Goal: Answer question/provide support: Share knowledge or assist other users

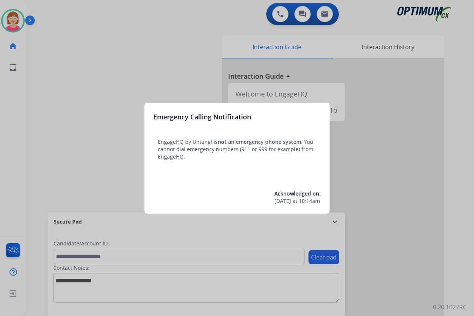
click at [104, 187] on div at bounding box center [237, 158] width 474 height 316
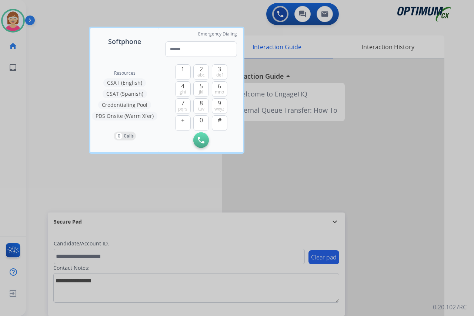
click at [84, 169] on div at bounding box center [237, 158] width 474 height 316
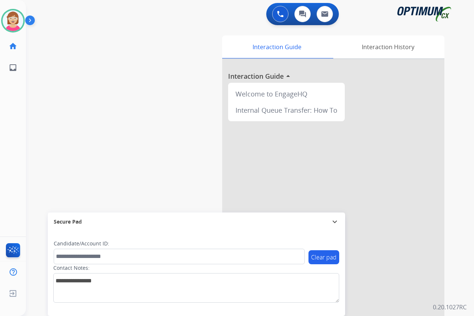
drag, startPoint x: 84, startPoint y: 169, endPoint x: 68, endPoint y: 174, distance: 17.0
click at [68, 174] on div "swap_horiz Break voice bridge close_fullscreen Connect 3-Way Call merge_type Se…" at bounding box center [241, 181] width 430 height 309
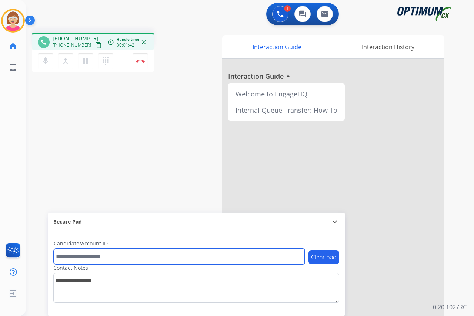
click at [61, 258] on input "text" at bounding box center [179, 257] width 251 height 16
type input "**********"
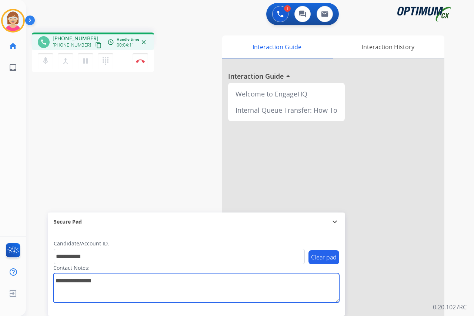
click at [64, 280] on textarea at bounding box center [196, 289] width 286 height 30
type textarea "**********"
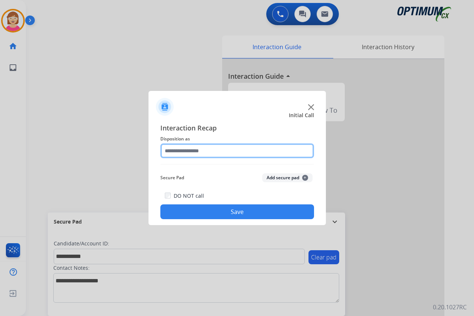
click at [170, 150] on input "text" at bounding box center [237, 151] width 154 height 15
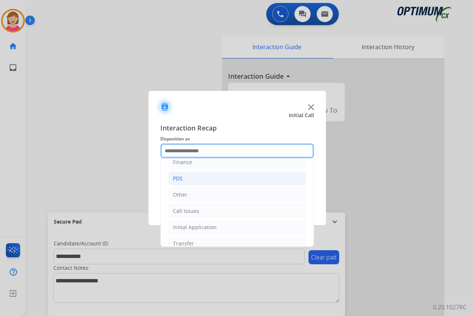
scroll to position [37, 0]
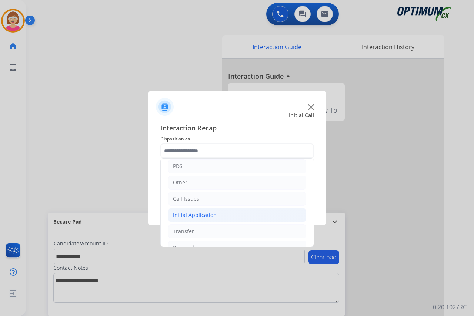
click at [192, 215] on div "Initial Application" at bounding box center [195, 215] width 44 height 7
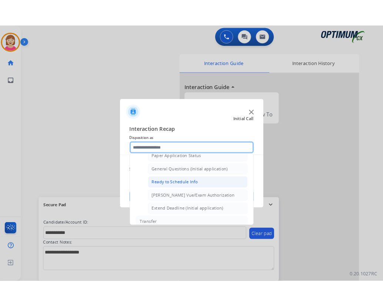
scroll to position [407, 0]
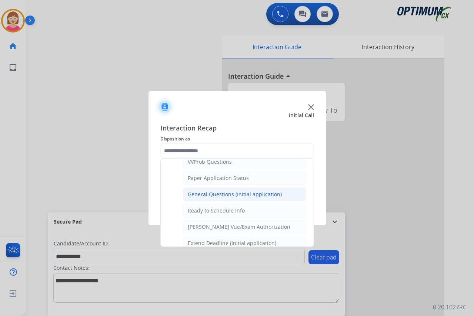
click at [211, 194] on div "General Questions (Initial application)" at bounding box center [235, 194] width 94 height 7
type input "**********"
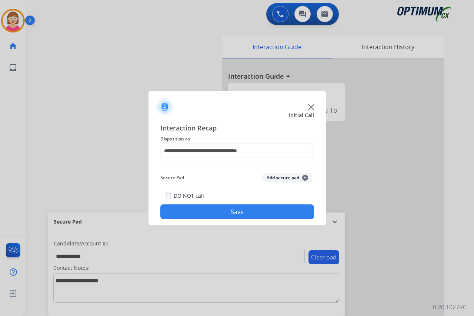
click at [305, 177] on span "+" at bounding box center [305, 178] width 6 height 6
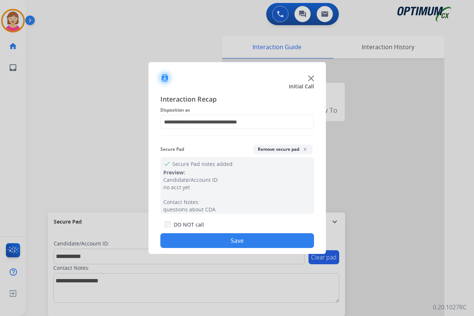
drag, startPoint x: 195, startPoint y: 238, endPoint x: 183, endPoint y: 242, distance: 12.8
click at [183, 242] on button "Save" at bounding box center [237, 241] width 154 height 15
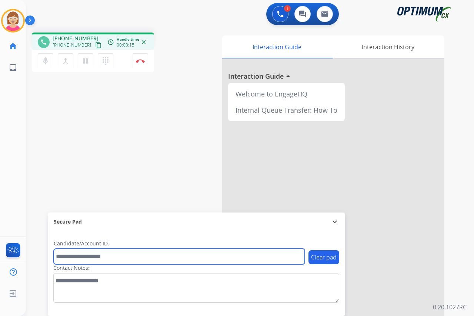
click at [66, 258] on input "text" at bounding box center [179, 257] width 251 height 16
click at [63, 255] on input "text" at bounding box center [179, 257] width 251 height 16
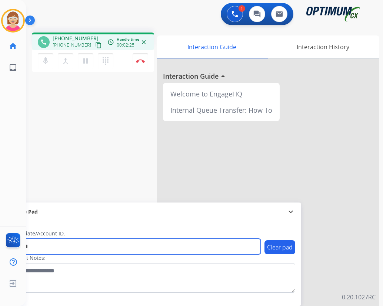
type input "*******"
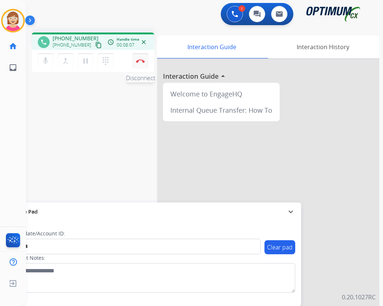
click at [138, 60] on img at bounding box center [140, 61] width 9 height 4
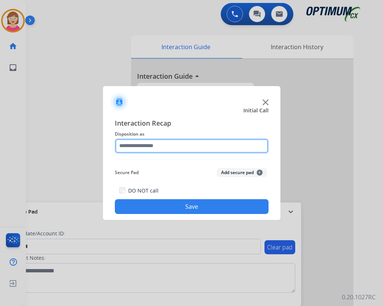
click at [135, 143] on input "text" at bounding box center [192, 146] width 154 height 15
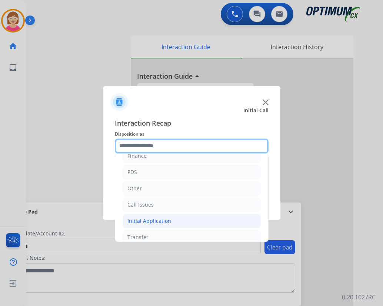
scroll to position [50, 0]
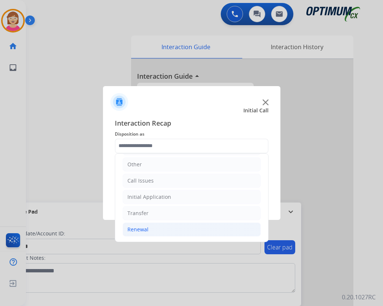
click at [143, 230] on div "Renewal" at bounding box center [137, 229] width 21 height 7
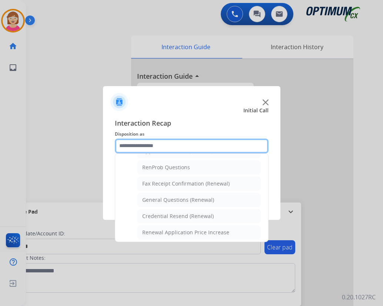
scroll to position [198, 0]
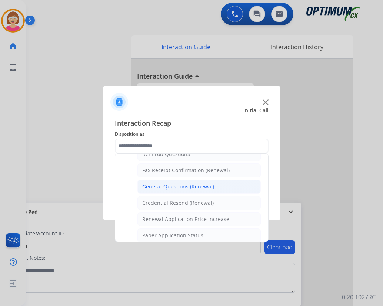
click at [175, 185] on div "General Questions (Renewal)" at bounding box center [178, 186] width 72 height 7
type input "**********"
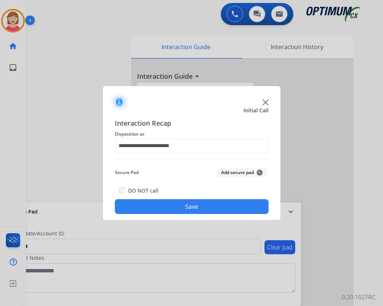
click at [258, 172] on span "+" at bounding box center [260, 173] width 6 height 6
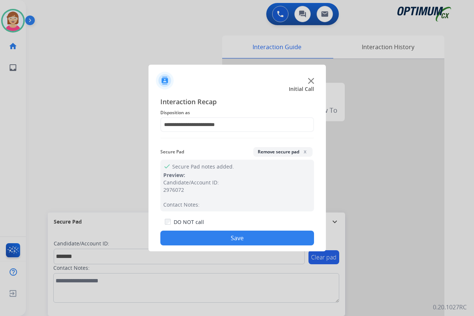
click at [181, 238] on button "Save" at bounding box center [237, 238] width 154 height 15
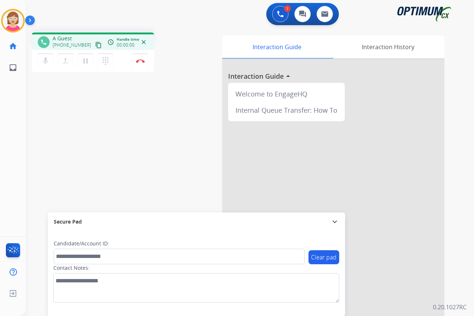
click at [21, 97] on div "Leanne Busy Edit Avatar Agent: Leanne Routing Profile: OCX Training home Home H…" at bounding box center [13, 158] width 26 height 316
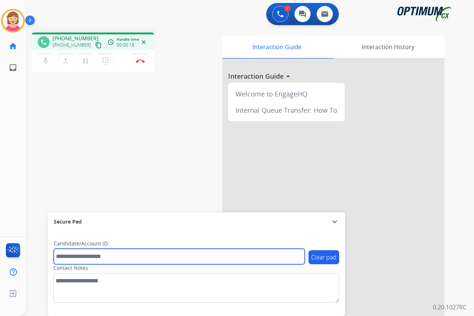
click at [67, 257] on input "text" at bounding box center [179, 257] width 251 height 16
drag, startPoint x: 65, startPoint y: 257, endPoint x: 62, endPoint y: 254, distance: 4.2
click at [64, 256] on input "text" at bounding box center [179, 257] width 251 height 16
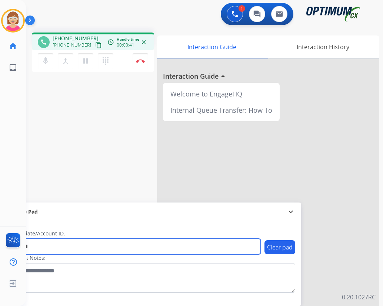
type input "*******"
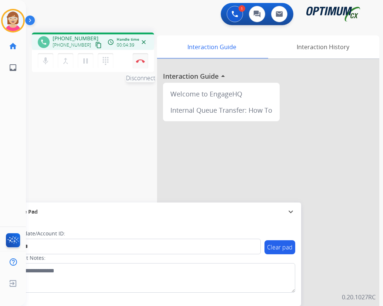
click at [140, 60] on img at bounding box center [140, 61] width 9 height 4
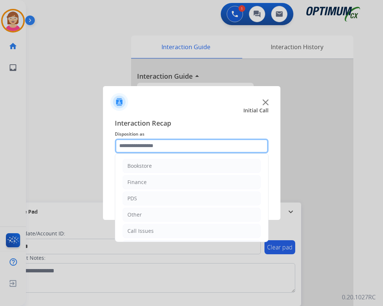
click at [130, 147] on input "text" at bounding box center [192, 146] width 154 height 15
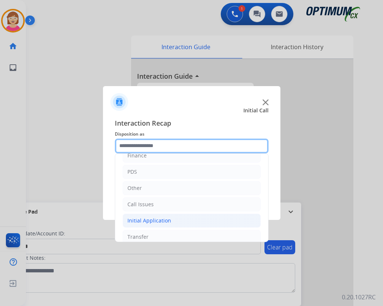
scroll to position [50, 0]
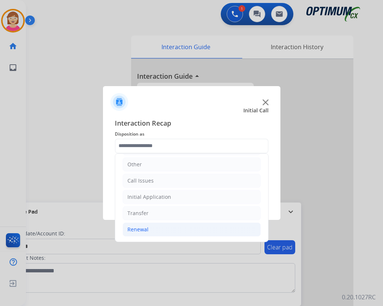
click at [142, 230] on div "Renewal" at bounding box center [137, 229] width 21 height 7
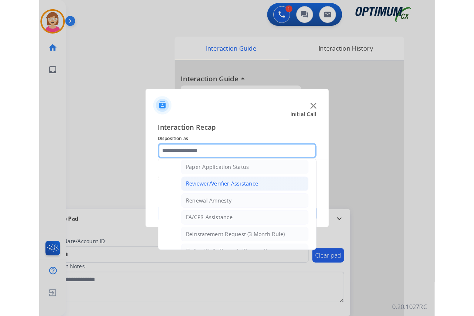
scroll to position [235, 0]
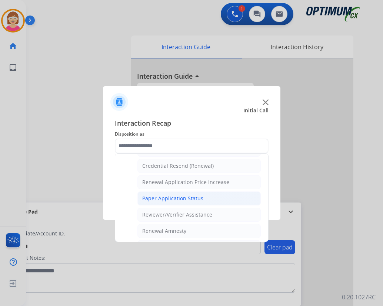
click at [166, 198] on div "Paper Application Status" at bounding box center [172, 198] width 61 height 7
type input "**********"
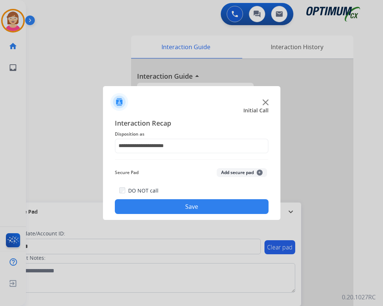
click at [258, 172] on span "+" at bounding box center [260, 173] width 6 height 6
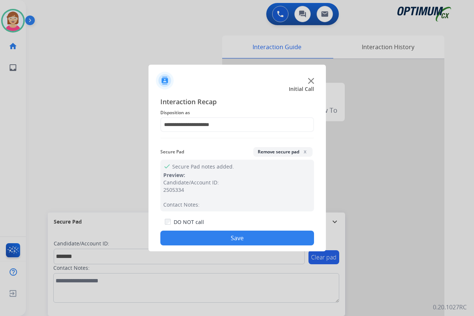
click at [197, 241] on button "Save" at bounding box center [237, 238] width 154 height 15
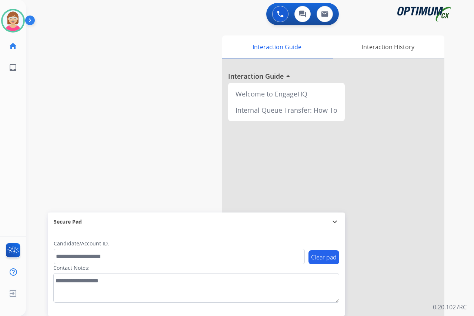
click at [13, 122] on div "Leanne Available Edit Avatar Agent: Leanne Routing Profile: OCX Training home H…" at bounding box center [13, 158] width 26 height 316
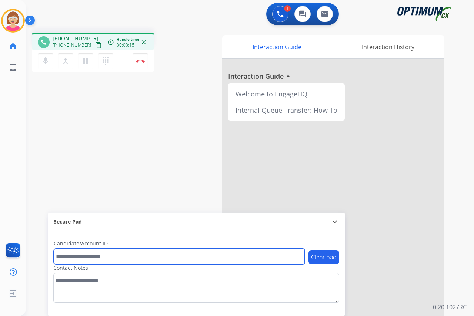
click at [62, 256] on input "text" at bounding box center [179, 257] width 251 height 16
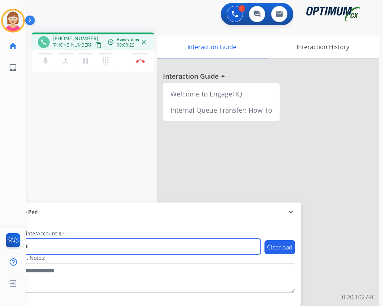
type input "*******"
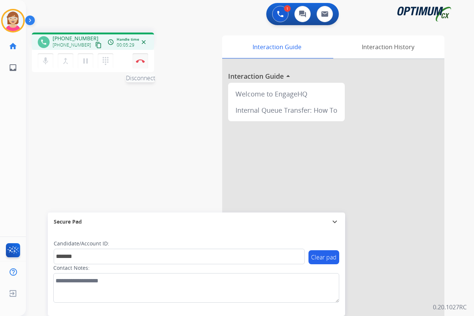
click at [140, 60] on img at bounding box center [140, 61] width 9 height 4
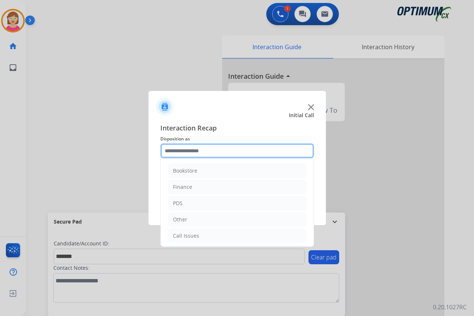
click at [177, 150] on input "text" at bounding box center [237, 151] width 154 height 15
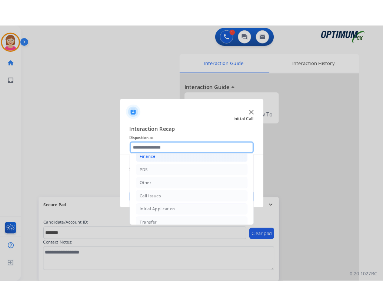
scroll to position [50, 0]
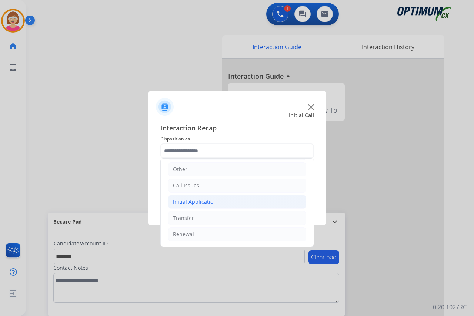
click at [202, 200] on div "Initial Application" at bounding box center [195, 201] width 44 height 7
click at [219, 218] on div "Credential Resend (Initial application)" at bounding box center [235, 218] width 94 height 7
type input "**********"
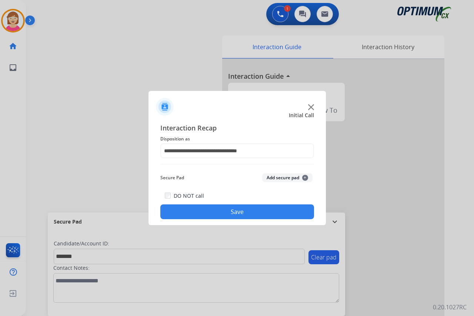
click at [307, 177] on button "Add secure pad +" at bounding box center [287, 178] width 50 height 9
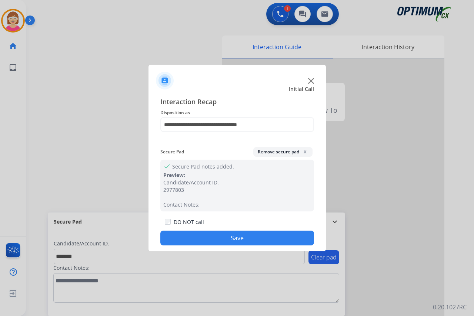
drag, startPoint x: 208, startPoint y: 236, endPoint x: 205, endPoint y: 232, distance: 4.6
click at [206, 235] on button "Save" at bounding box center [237, 238] width 154 height 15
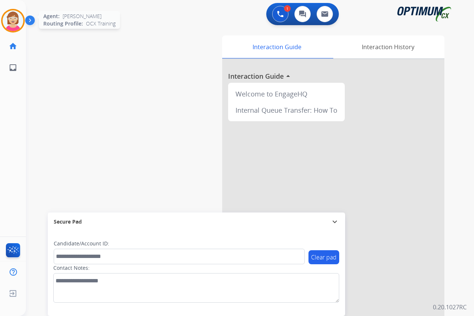
click at [13, 21] on img at bounding box center [13, 20] width 21 height 21
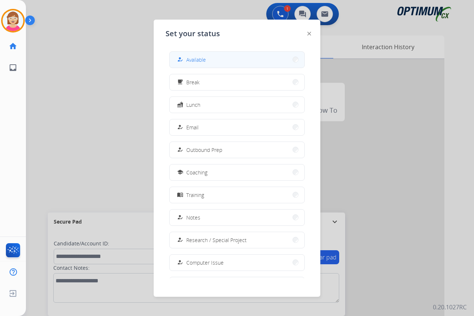
click at [203, 60] on span "Available" at bounding box center [196, 60] width 20 height 8
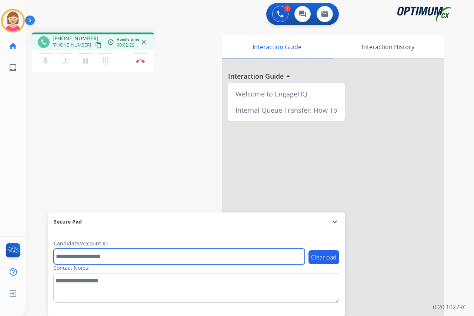
drag, startPoint x: 67, startPoint y: 254, endPoint x: 42, endPoint y: 254, distance: 25.5
click at [67, 254] on input "text" at bounding box center [179, 257] width 251 height 16
click at [63, 256] on input "text" at bounding box center [179, 257] width 251 height 16
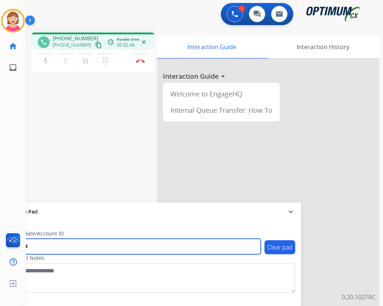
type input "*******"
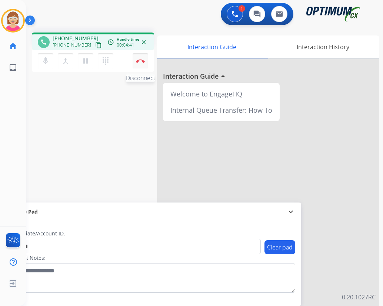
click at [141, 60] on img at bounding box center [140, 61] width 9 height 4
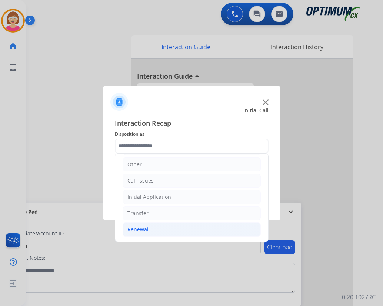
click at [140, 228] on div "Renewal" at bounding box center [137, 229] width 21 height 7
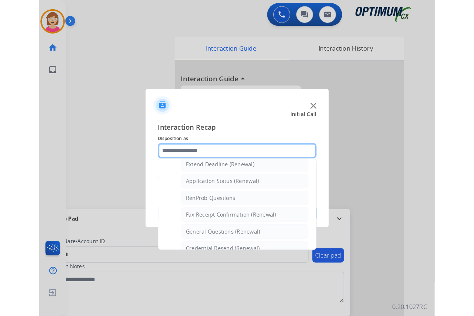
scroll to position [161, 0]
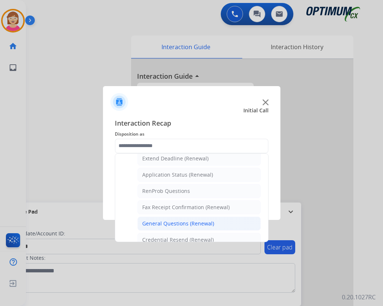
click at [167, 225] on div "General Questions (Renewal)" at bounding box center [178, 223] width 72 height 7
type input "**********"
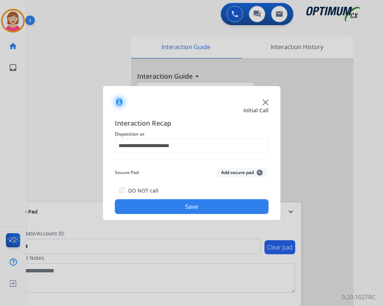
click at [259, 173] on span "+" at bounding box center [260, 173] width 6 height 6
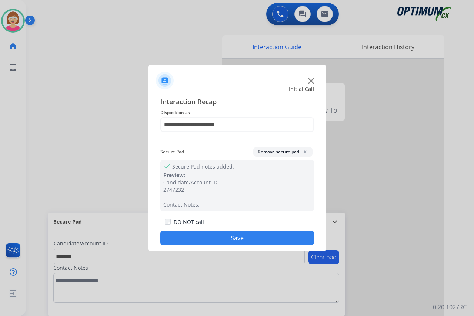
drag, startPoint x: 192, startPoint y: 238, endPoint x: 193, endPoint y: 234, distance: 3.8
click at [192, 238] on button "Save" at bounding box center [237, 238] width 154 height 15
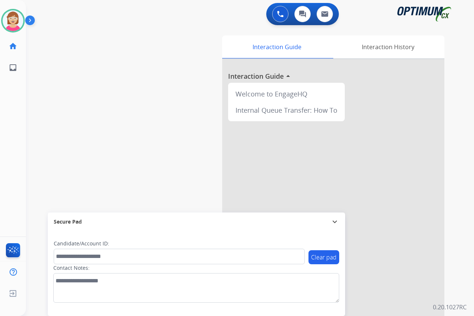
click at [13, 104] on div "Leanne Available Edit Avatar Agent: Leanne Routing Profile: OCX Training home H…" at bounding box center [13, 158] width 26 height 316
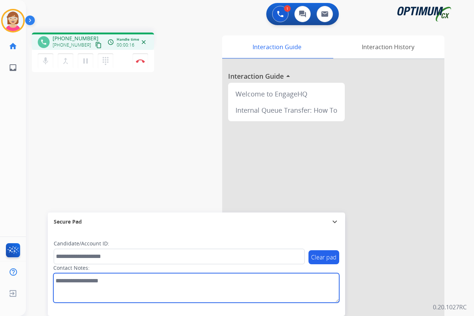
click at [55, 280] on textarea at bounding box center [196, 289] width 286 height 30
type textarea "*****"
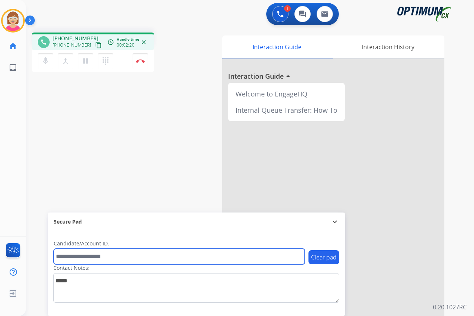
drag, startPoint x: 70, startPoint y: 260, endPoint x: 49, endPoint y: 247, distance: 25.0
click at [63, 253] on input "text" at bounding box center [179, 257] width 251 height 16
type input "*******"
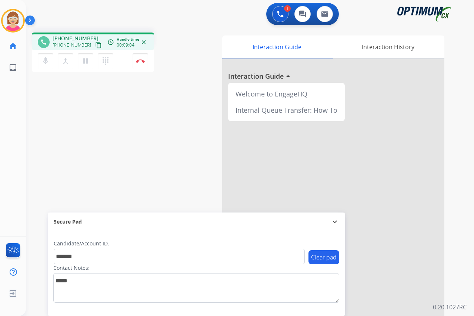
click at [13, 134] on div "Leanne Busy Edit Avatar Agent: Leanne Routing Profile: OCX Training home Home H…" at bounding box center [13, 158] width 26 height 316
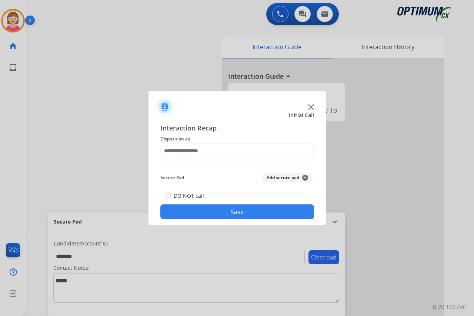
drag, startPoint x: 19, startPoint y: 103, endPoint x: 24, endPoint y: 100, distance: 6.3
click at [19, 103] on div at bounding box center [237, 158] width 474 height 316
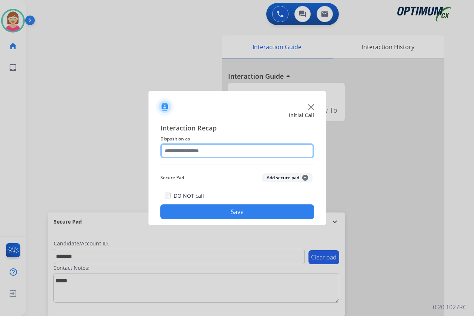
drag, startPoint x: 185, startPoint y: 149, endPoint x: 194, endPoint y: 155, distance: 11.3
click at [185, 149] on input "text" at bounding box center [237, 151] width 154 height 15
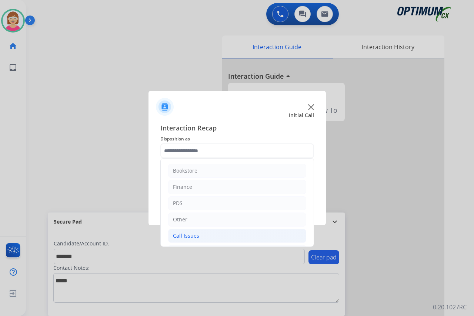
click at [188, 235] on div "Call Issues" at bounding box center [186, 235] width 26 height 7
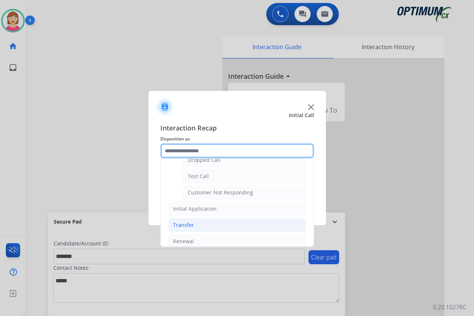
scroll to position [132, 0]
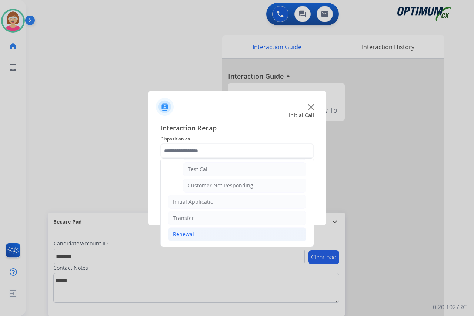
click at [187, 233] on div "Renewal" at bounding box center [183, 234] width 21 height 7
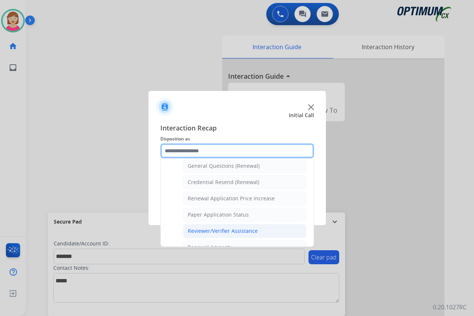
scroll to position [243, 0]
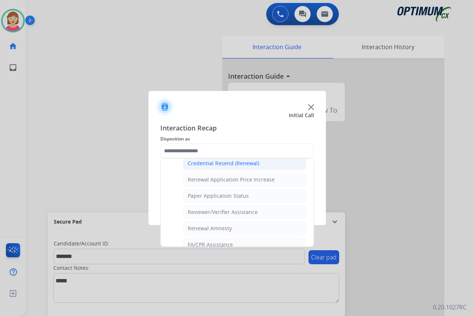
click at [220, 163] on div "Credential Resend (Renewal)" at bounding box center [223, 163] width 71 height 7
type input "**********"
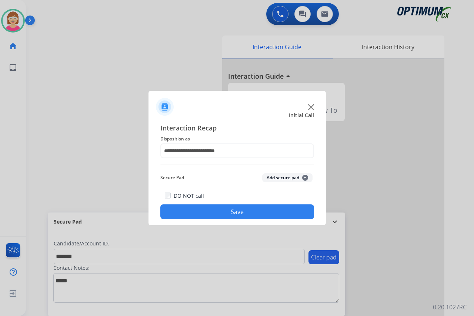
click at [303, 177] on span "+" at bounding box center [305, 178] width 6 height 6
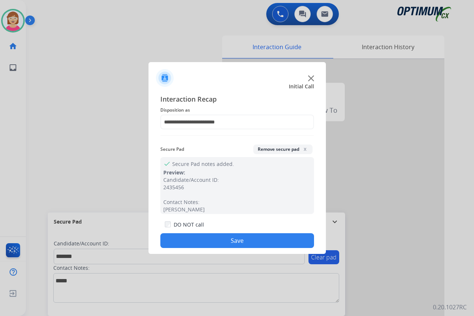
drag, startPoint x: 183, startPoint y: 239, endPoint x: 159, endPoint y: 230, distance: 25.8
click at [182, 239] on button "Save" at bounding box center [237, 241] width 154 height 15
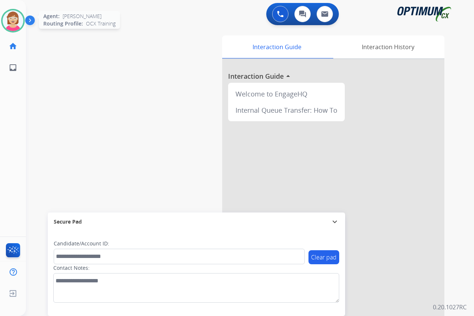
click at [11, 18] on img at bounding box center [13, 20] width 21 height 21
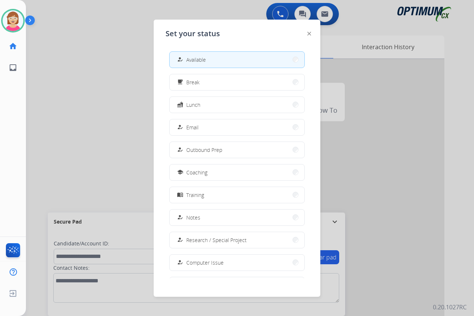
drag, startPoint x: 218, startPoint y: 82, endPoint x: 232, endPoint y: 77, distance: 14.5
click at [223, 83] on button "free_breakfast Break" at bounding box center [237, 82] width 135 height 16
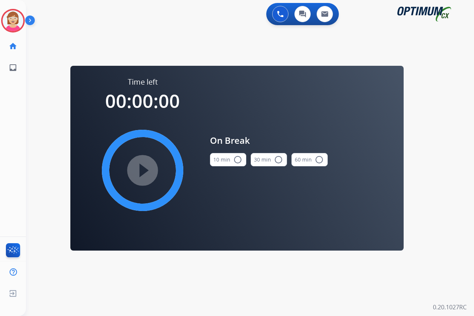
click at [235, 161] on mat-icon "radio_button_unchecked" at bounding box center [237, 159] width 9 height 9
click at [140, 170] on mat-icon "play_circle_filled" at bounding box center [142, 170] width 9 height 9
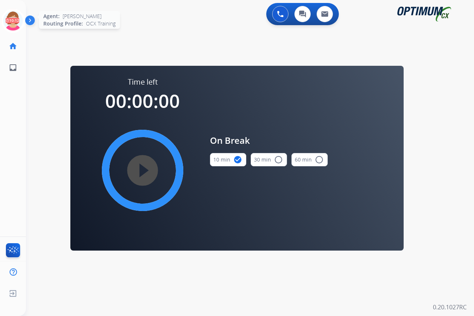
click at [14, 15] on icon at bounding box center [13, 21] width 24 height 24
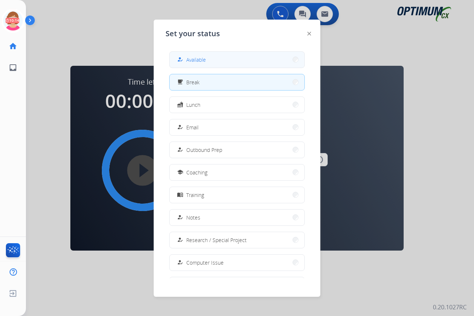
click at [209, 58] on button "how_to_reg Available" at bounding box center [237, 60] width 135 height 16
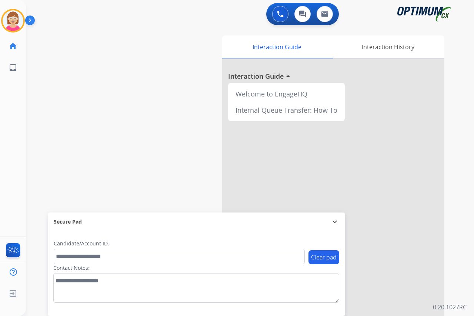
click at [17, 128] on div "Leanne Available Edit Avatar Agent: Leanne Routing Profile: OCX Training home H…" at bounding box center [13, 158] width 26 height 316
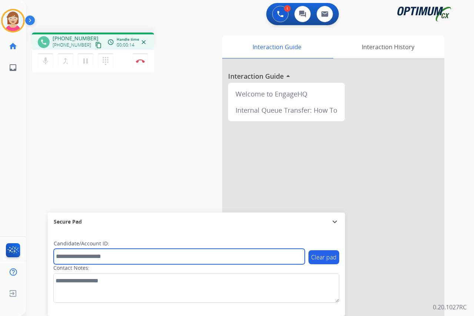
click at [66, 254] on input "text" at bounding box center [179, 257] width 251 height 16
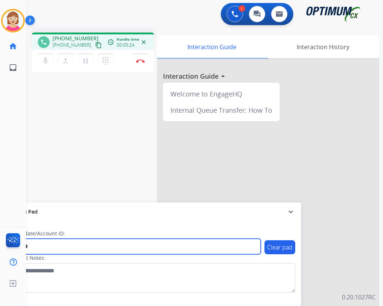
type input "*******"
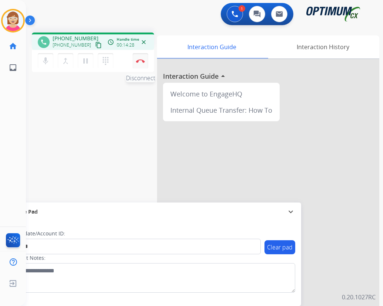
click at [140, 59] on button "Disconnect" at bounding box center [141, 61] width 16 height 16
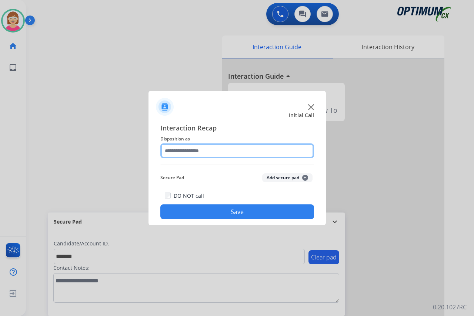
click at [172, 148] on input "text" at bounding box center [237, 151] width 154 height 15
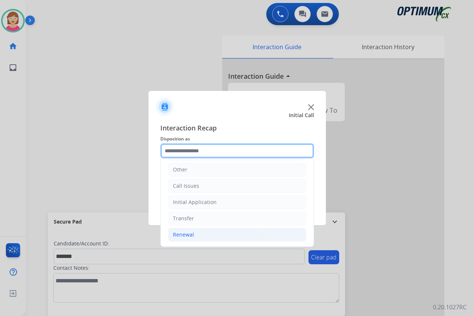
scroll to position [50, 0]
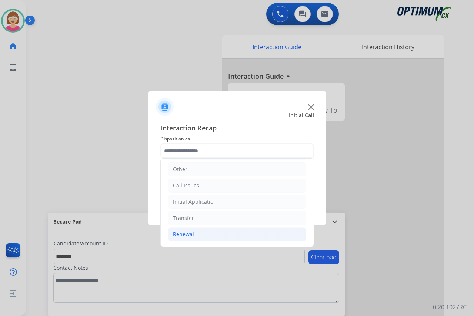
click at [183, 235] on div "Renewal" at bounding box center [183, 234] width 21 height 7
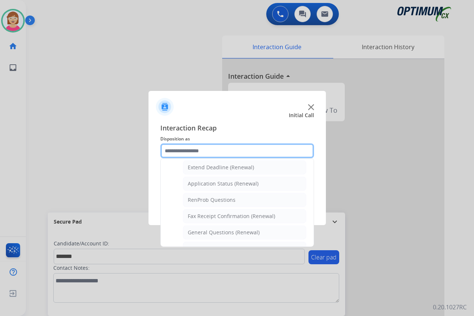
scroll to position [161, 0]
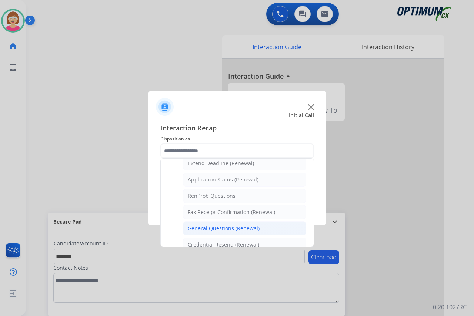
click at [213, 227] on div "General Questions (Renewal)" at bounding box center [224, 228] width 72 height 7
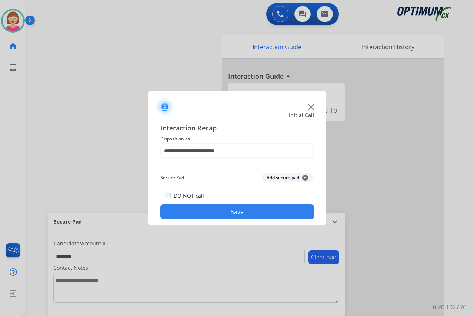
click at [305, 177] on span "+" at bounding box center [305, 178] width 6 height 6
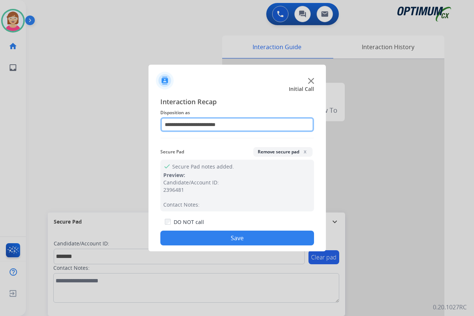
click at [248, 124] on input "**********" at bounding box center [237, 124] width 154 height 15
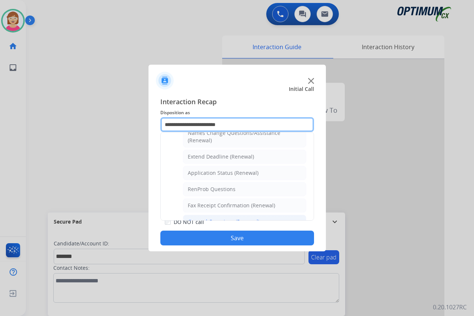
scroll to position [259, 0]
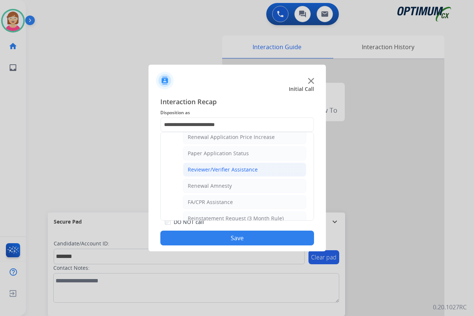
click at [215, 169] on div "Reviewer/Verifier Assistance" at bounding box center [223, 169] width 70 height 7
type input "**********"
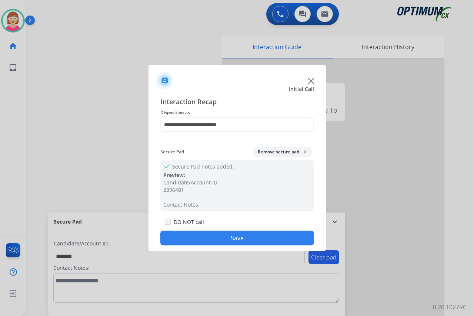
click at [202, 238] on button "Save" at bounding box center [237, 238] width 154 height 15
click at [202, 238] on div "Clear pad Candidate/Account ID: ******* Contact Notes:" at bounding box center [196, 273] width 297 height 85
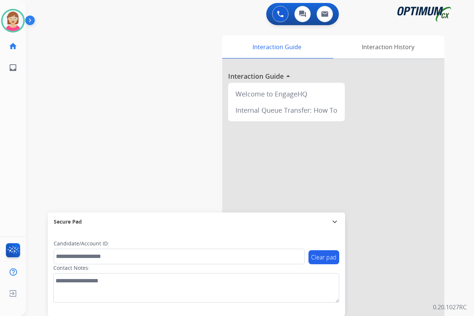
click at [17, 86] on div "Leanne Available Edit Avatar Agent: Leanne Routing Profile: OCX Training home H…" at bounding box center [13, 158] width 26 height 316
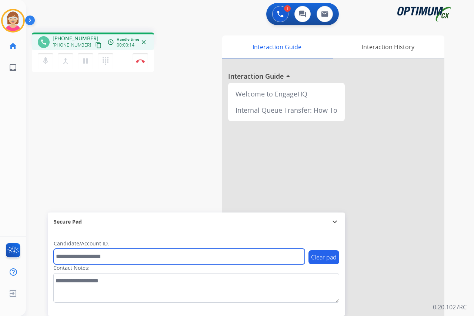
click at [73, 259] on input "text" at bounding box center [179, 257] width 251 height 16
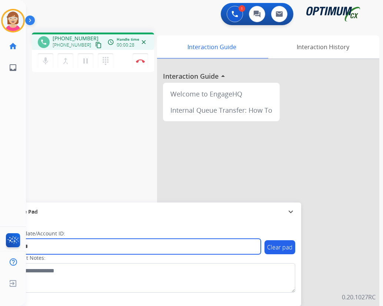
type input "*******"
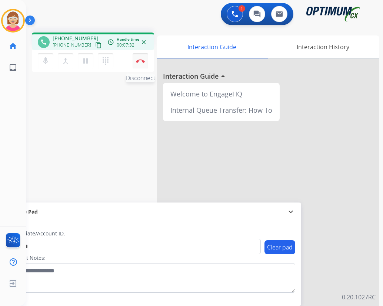
click at [141, 60] on img at bounding box center [140, 61] width 9 height 4
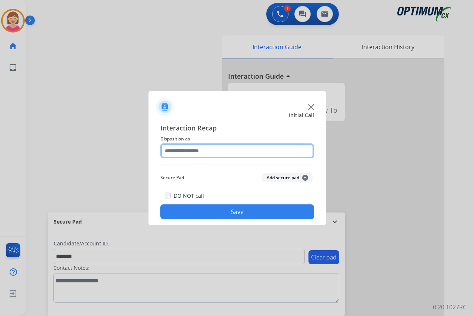
click at [173, 149] on input "text" at bounding box center [237, 151] width 154 height 15
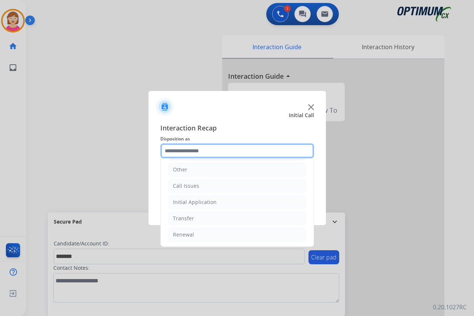
scroll to position [50, 0]
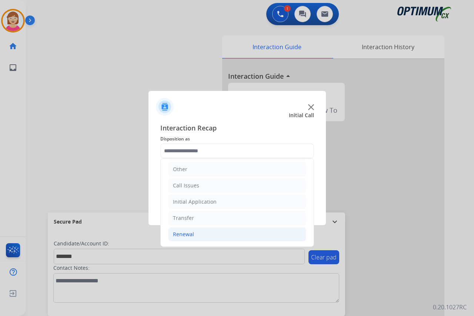
click at [182, 234] on div "Renewal" at bounding box center [183, 234] width 21 height 7
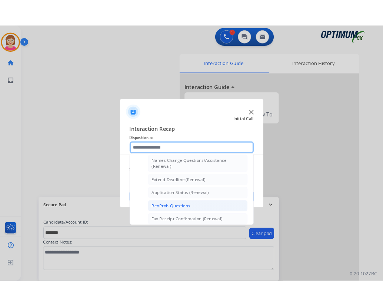
scroll to position [161, 0]
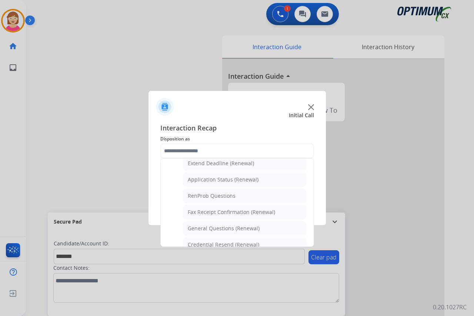
click at [210, 243] on div "Credential Resend (Renewal)" at bounding box center [223, 244] width 71 height 7
type input "**********"
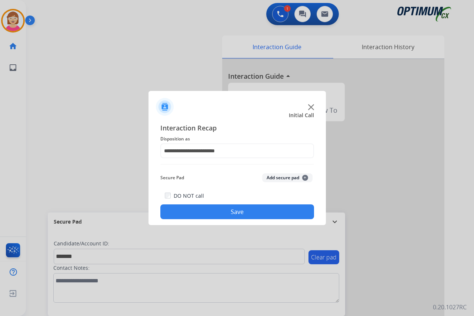
click at [304, 178] on span "+" at bounding box center [305, 178] width 6 height 6
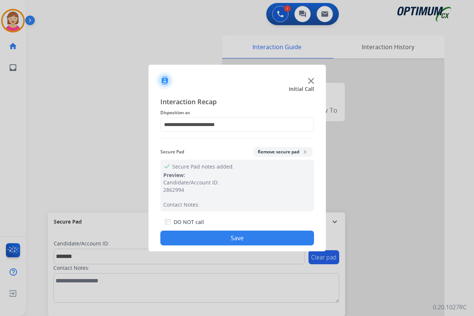
drag, startPoint x: 208, startPoint y: 236, endPoint x: 205, endPoint y: 238, distance: 3.9
click at [208, 236] on button "Save" at bounding box center [237, 238] width 154 height 15
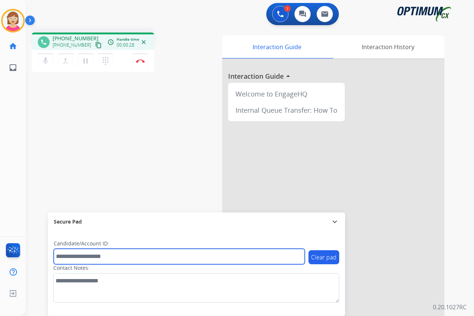
click at [67, 258] on input "text" at bounding box center [179, 257] width 251 height 16
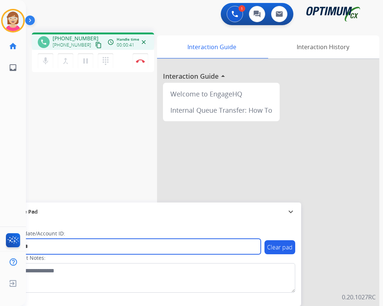
type input "*******"
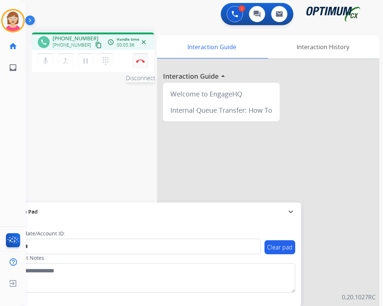
click at [141, 58] on button "Disconnect" at bounding box center [141, 61] width 16 height 16
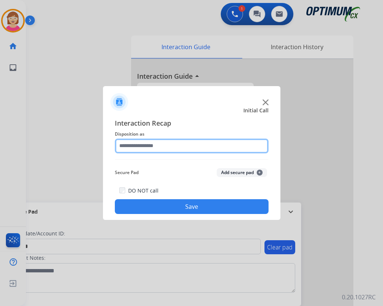
click at [125, 146] on input "text" at bounding box center [192, 146] width 154 height 15
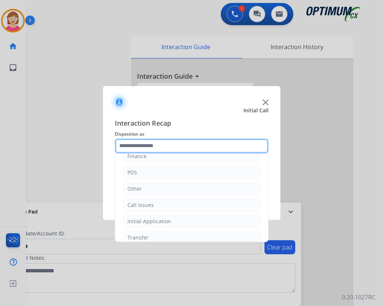
scroll to position [50, 0]
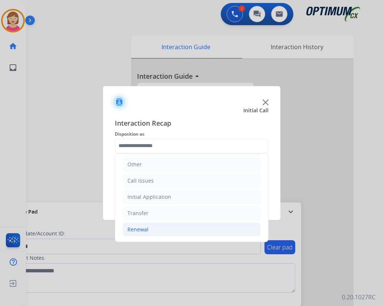
click at [137, 230] on div "Renewal" at bounding box center [137, 229] width 21 height 7
click at [141, 230] on div "Renewal" at bounding box center [137, 229] width 21 height 7
click at [137, 230] on div "Renewal" at bounding box center [137, 229] width 21 height 7
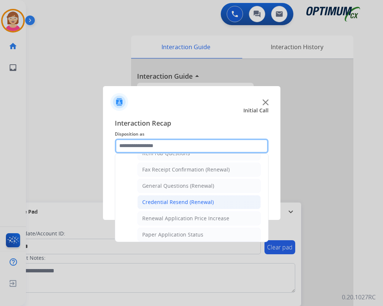
scroll to position [198, 0]
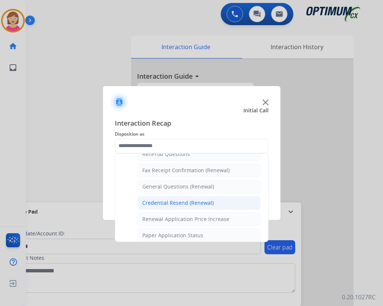
click at [177, 203] on div "Credential Resend (Renewal)" at bounding box center [177, 203] width 71 height 7
type input "**********"
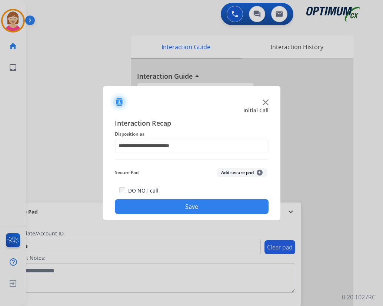
click at [258, 171] on span "+" at bounding box center [260, 173] width 6 height 6
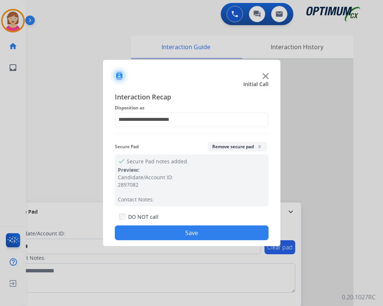
click at [142, 230] on button "Save" at bounding box center [192, 233] width 154 height 15
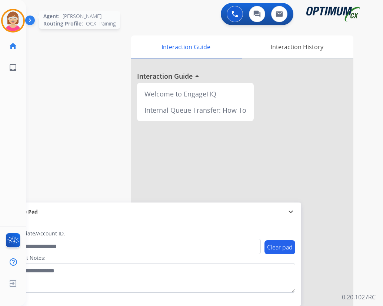
click at [11, 21] on img at bounding box center [13, 20] width 21 height 21
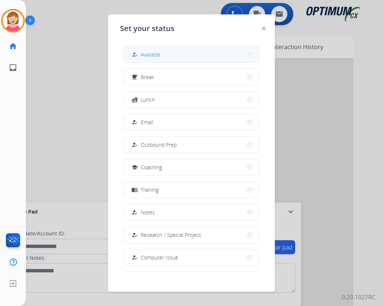
click at [156, 53] on span "Available" at bounding box center [151, 55] width 20 height 8
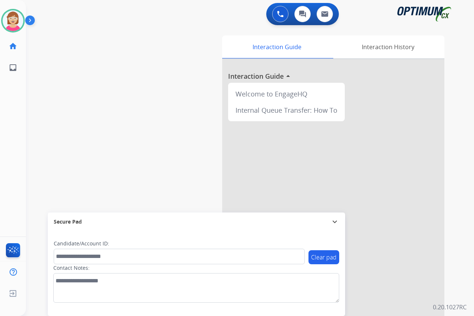
click at [14, 114] on div "Leanne Available Edit Avatar Agent: Leanne Routing Profile: OCX Training home H…" at bounding box center [13, 158] width 26 height 316
click at [17, 110] on div "Leanne Available Edit Avatar Agent: Leanne Routing Profile: OCX Training home H…" at bounding box center [13, 158] width 26 height 316
drag, startPoint x: 17, startPoint y: 110, endPoint x: 170, endPoint y: 139, distance: 156.4
click at [170, 139] on div "swap_horiz Break voice bridge close_fullscreen Connect 3-Way Call merge_type Se…" at bounding box center [241, 181] width 430 height 309
drag, startPoint x: 13, startPoint y: 124, endPoint x: 10, endPoint y: 121, distance: 3.9
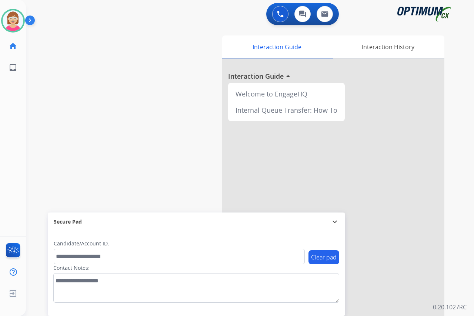
click at [13, 123] on div "Leanne Available Edit Avatar Agent: Leanne Routing Profile: OCX Training home H…" at bounding box center [13, 158] width 26 height 316
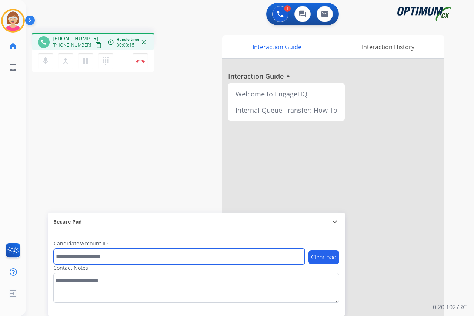
click at [69, 257] on input "text" at bounding box center [179, 257] width 251 height 16
drag, startPoint x: 63, startPoint y: 257, endPoint x: 60, endPoint y: 257, distance: 3.7
click at [61, 257] on input "text" at bounding box center [179, 257] width 251 height 16
type input "*******"
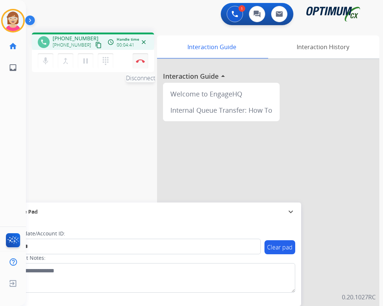
click at [141, 60] on img at bounding box center [140, 61] width 9 height 4
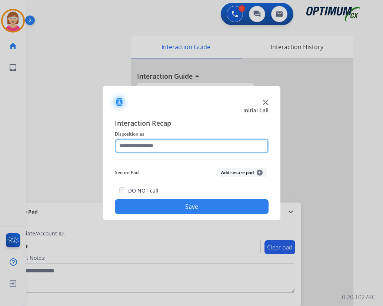
click at [136, 144] on input "text" at bounding box center [192, 146] width 154 height 15
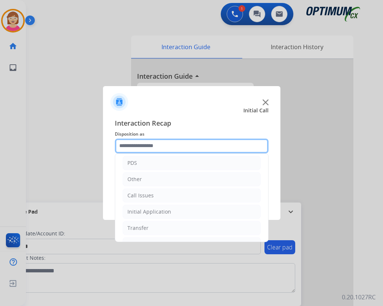
scroll to position [50, 0]
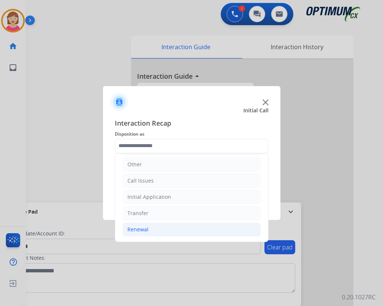
click at [143, 228] on div "Renewal" at bounding box center [137, 229] width 21 height 7
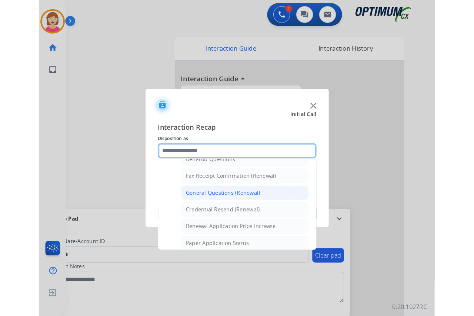
scroll to position [161, 0]
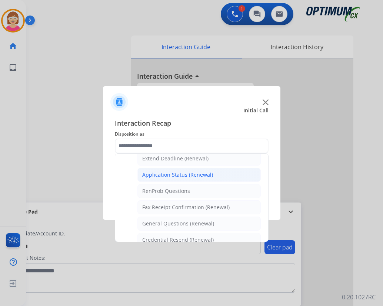
click at [175, 175] on div "Application Status (Renewal)" at bounding box center [177, 174] width 71 height 7
type input "**********"
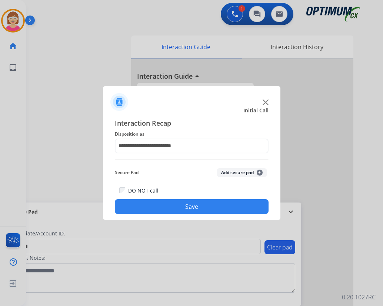
click at [259, 172] on span "+" at bounding box center [260, 173] width 6 height 6
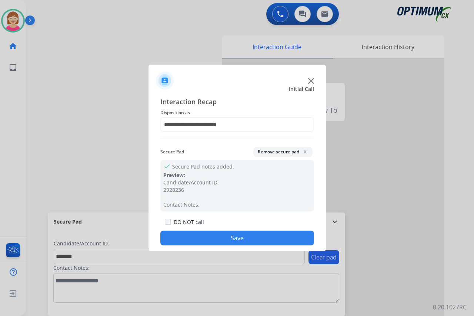
drag, startPoint x: 203, startPoint y: 238, endPoint x: 177, endPoint y: 228, distance: 27.2
click at [202, 238] on button "Save" at bounding box center [237, 238] width 154 height 15
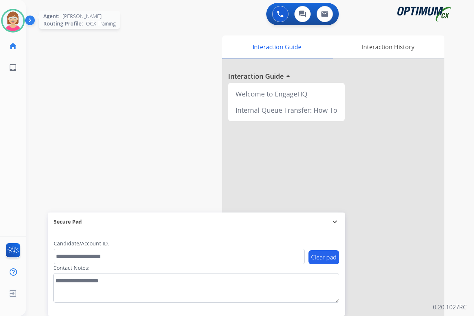
click at [19, 20] on img at bounding box center [13, 20] width 21 height 21
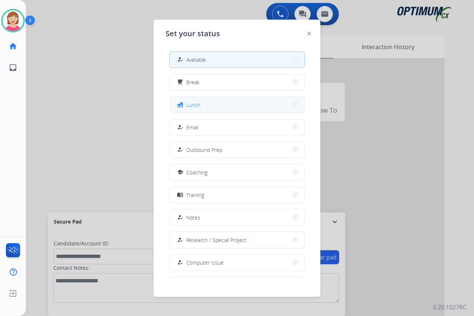
click at [212, 106] on button "fastfood Lunch" at bounding box center [237, 105] width 135 height 16
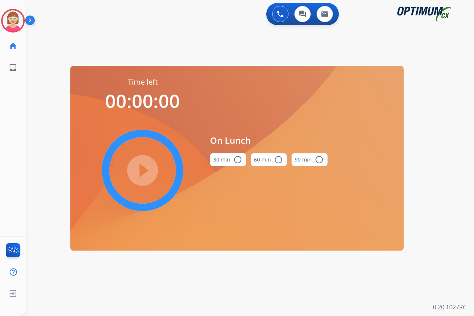
drag, startPoint x: 240, startPoint y: 160, endPoint x: 211, endPoint y: 164, distance: 28.8
click at [240, 160] on mat-icon "radio_button_unchecked" at bounding box center [237, 159] width 9 height 9
click at [142, 168] on mat-icon "play_circle_filled" at bounding box center [142, 170] width 9 height 9
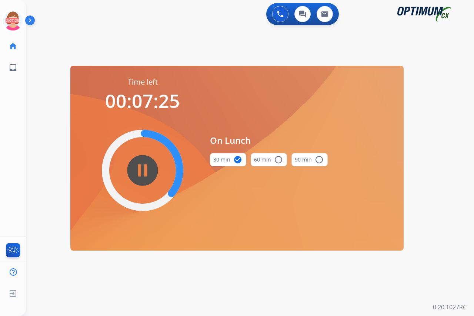
drag, startPoint x: 142, startPoint y: 168, endPoint x: 110, endPoint y: 51, distance: 121.1
click at [110, 51] on div "swap_horiz Break voice bridge close_fullscreen Connect 3-Way Call merge_type Se…" at bounding box center [241, 45] width 430 height 36
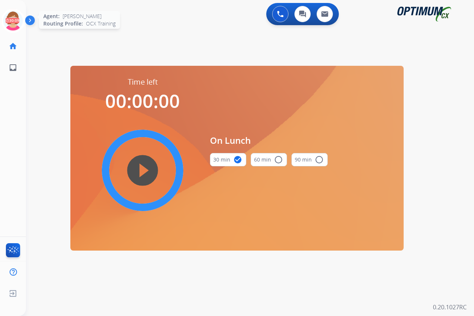
click at [13, 16] on icon at bounding box center [13, 21] width 24 height 24
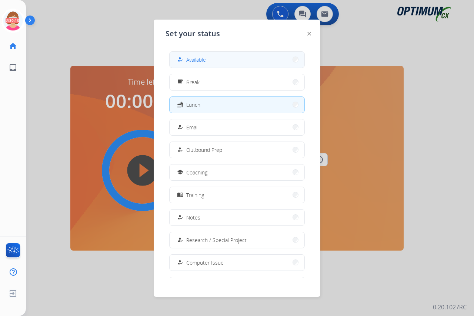
click at [186, 59] on div "how_to_reg" at bounding box center [180, 59] width 11 height 9
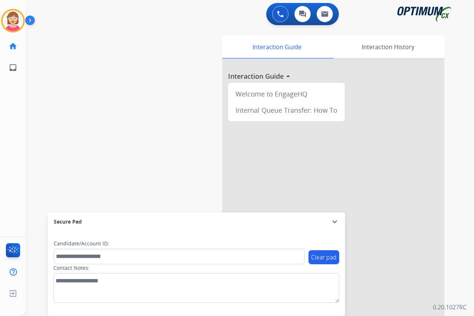
click at [18, 108] on div "Leanne Available Edit Avatar Agent: Leanne Routing Profile: OCX Training home H…" at bounding box center [13, 158] width 26 height 316
click at [12, 16] on img at bounding box center [13, 20] width 21 height 21
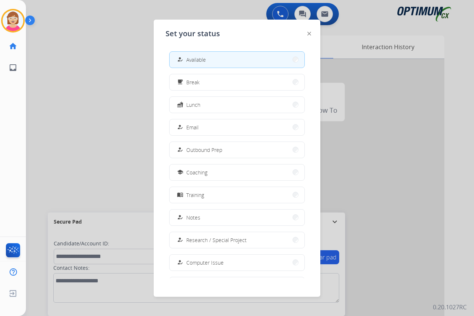
click at [40, 110] on div at bounding box center [237, 158] width 474 height 316
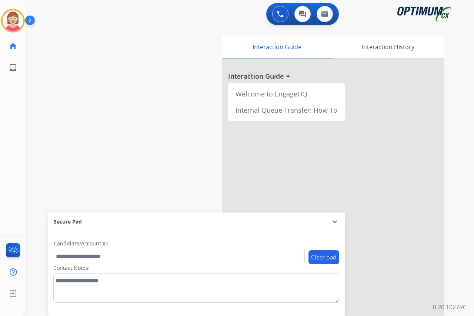
click at [17, 124] on div "Leanne Available Edit Avatar Agent: Leanne Routing Profile: OCX Training home H…" at bounding box center [13, 158] width 26 height 316
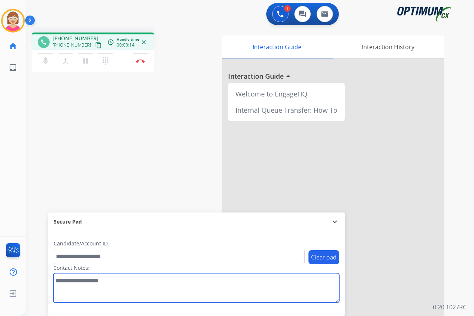
click at [60, 281] on textarea at bounding box center [196, 289] width 286 height 30
type textarea "********"
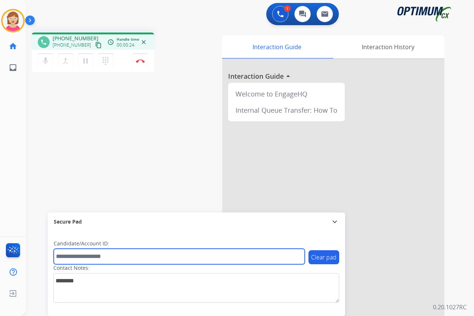
click at [61, 257] on input "text" at bounding box center [179, 257] width 251 height 16
type input "**********"
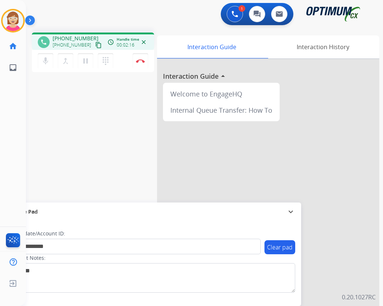
click at [130, 262] on div "Contact Notes:" at bounding box center [152, 274] width 286 height 38
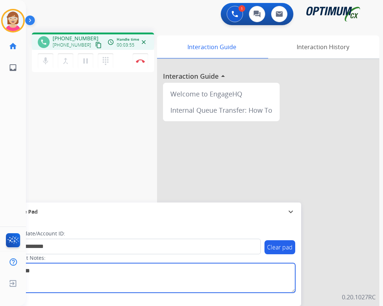
click at [136, 265] on textarea at bounding box center [152, 279] width 286 height 30
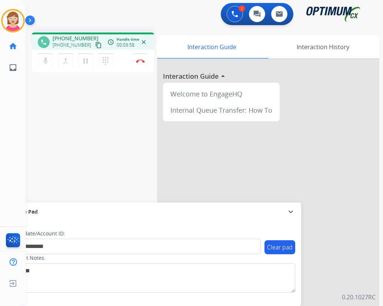
drag, startPoint x: 84, startPoint y: 232, endPoint x: 84, endPoint y: 202, distance: 30.0
click at [83, 228] on div "**********" at bounding box center [152, 263] width 297 height 85
click at [139, 64] on button "Disconnect" at bounding box center [141, 61] width 16 height 16
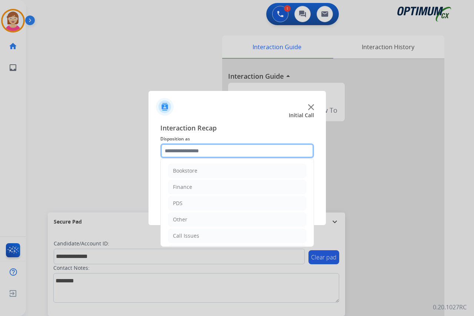
click at [170, 152] on input "text" at bounding box center [237, 151] width 154 height 15
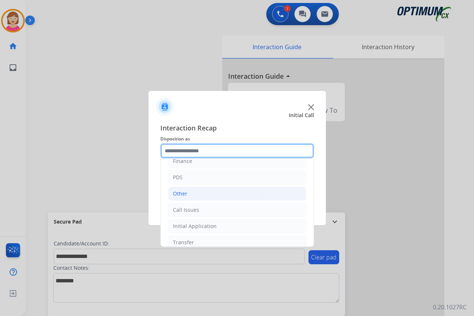
scroll to position [50, 0]
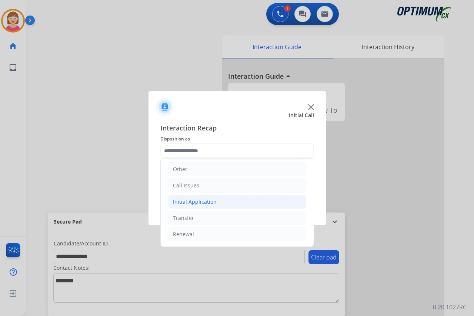
click at [202, 201] on div "Initial Application" at bounding box center [195, 201] width 44 height 7
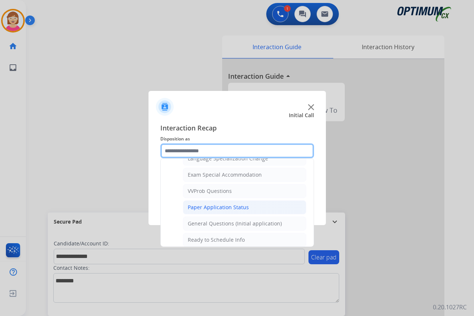
scroll to position [383, 0]
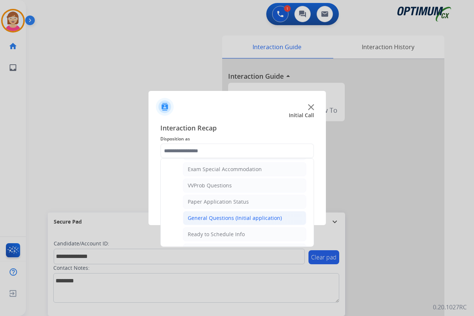
click at [217, 217] on div "General Questions (Initial application)" at bounding box center [235, 218] width 94 height 7
type input "**********"
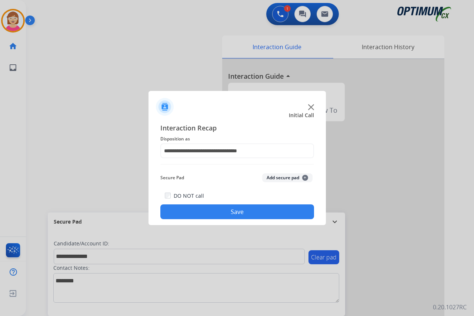
drag, startPoint x: 217, startPoint y: 217, endPoint x: 198, endPoint y: 178, distance: 43.4
click at [198, 178] on div "Secure Pad Add secure pad +" at bounding box center [237, 178] width 154 height 15
click at [304, 178] on span "+" at bounding box center [305, 178] width 6 height 6
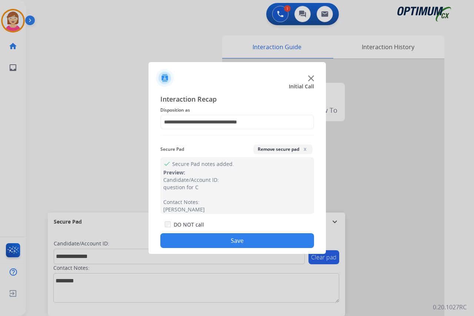
click at [205, 242] on button "Save" at bounding box center [237, 241] width 154 height 15
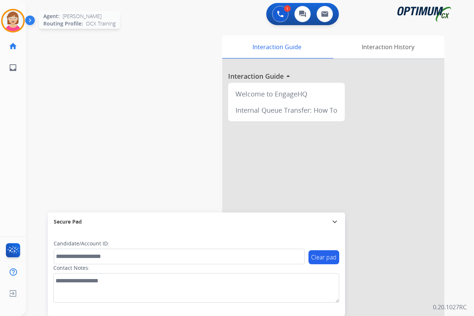
click at [19, 19] on img at bounding box center [13, 20] width 21 height 21
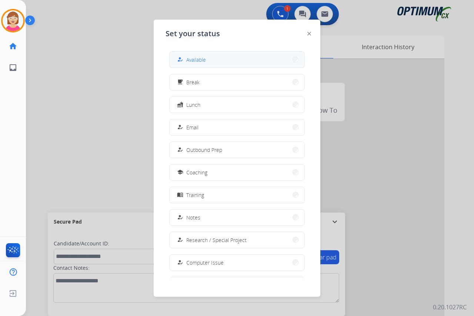
click at [191, 59] on span "Available" at bounding box center [196, 60] width 20 height 8
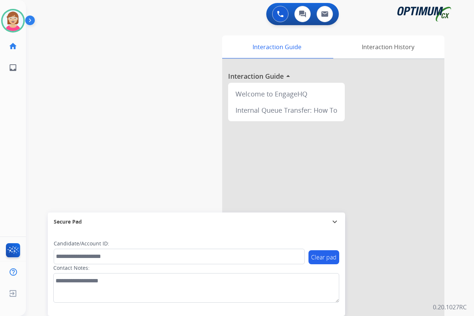
click at [24, 110] on div "Leanne Available Edit Avatar Agent: Leanne Routing Profile: OCX Training home H…" at bounding box center [13, 158] width 26 height 316
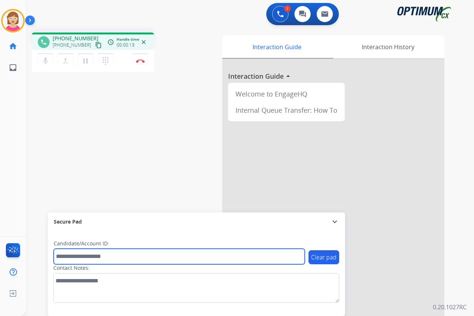
click at [68, 259] on input "text" at bounding box center [179, 257] width 251 height 16
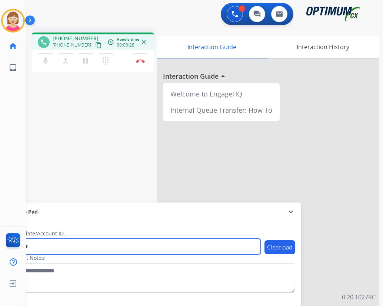
type input "*******"
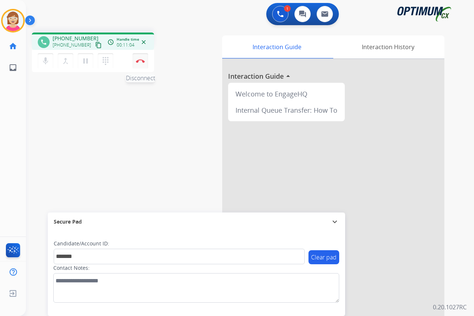
click at [140, 60] on img at bounding box center [140, 61] width 9 height 4
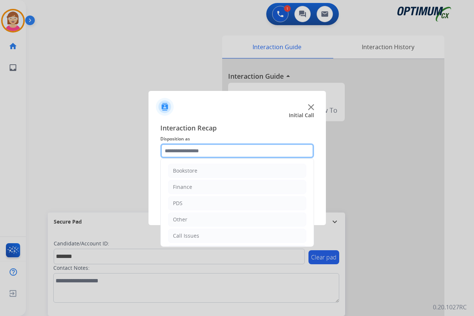
click at [182, 151] on input "text" at bounding box center [237, 151] width 154 height 15
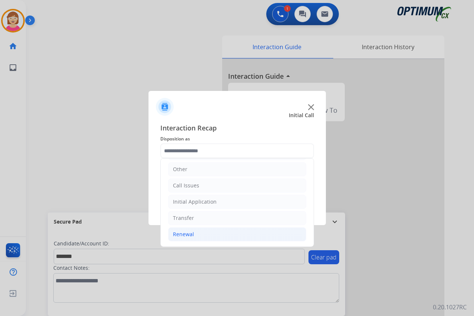
click at [180, 234] on div "Renewal" at bounding box center [183, 234] width 21 height 7
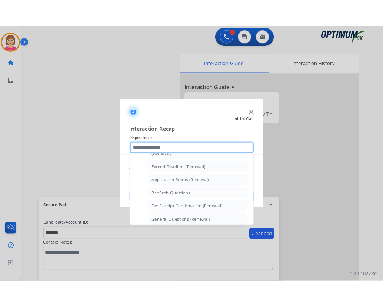
scroll to position [161, 0]
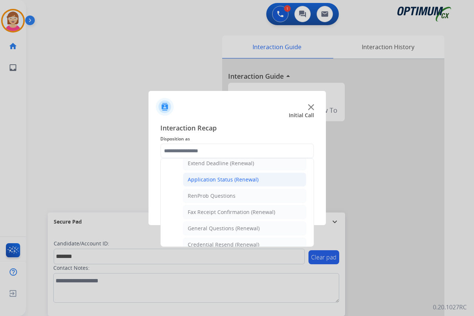
click at [214, 180] on div "Application Status (Renewal)" at bounding box center [223, 179] width 71 height 7
type input "**********"
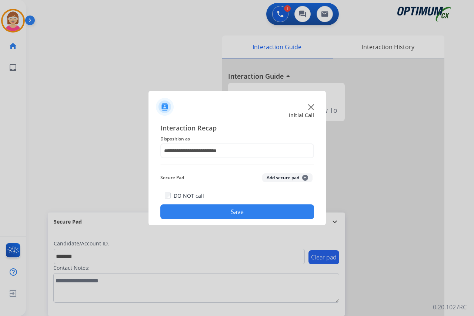
click at [308, 177] on button "Add secure pad +" at bounding box center [287, 178] width 50 height 9
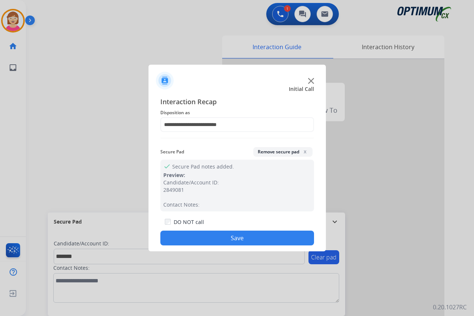
click at [187, 239] on button "Save" at bounding box center [237, 238] width 154 height 15
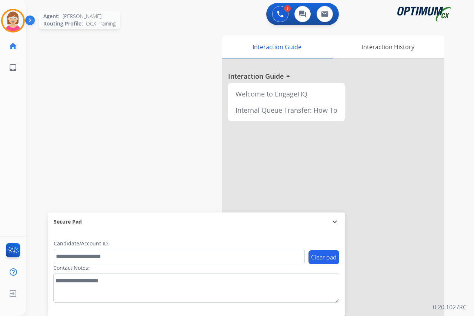
click at [14, 19] on img at bounding box center [13, 20] width 21 height 21
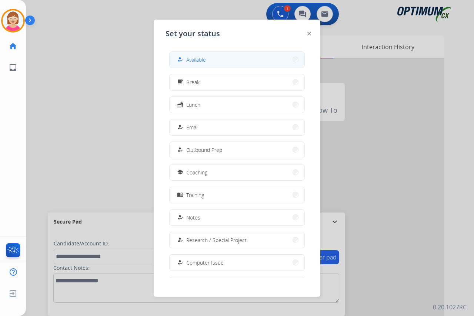
click at [195, 57] on span "Available" at bounding box center [196, 60] width 20 height 8
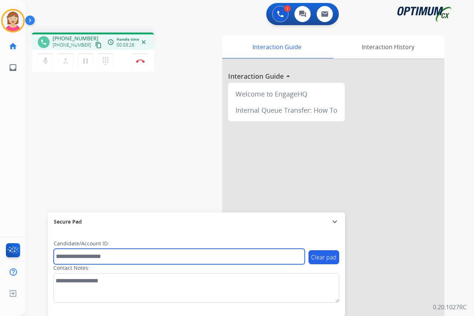
click at [65, 257] on input "text" at bounding box center [179, 257] width 251 height 16
type input "*******"
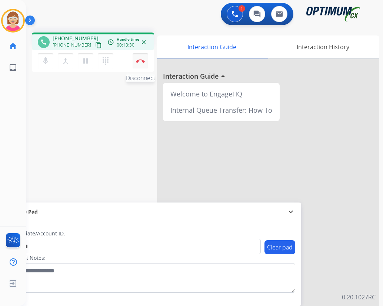
click at [138, 61] on img at bounding box center [140, 61] width 9 height 4
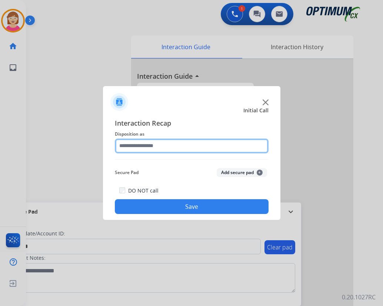
click at [130, 146] on input "text" at bounding box center [192, 146] width 154 height 15
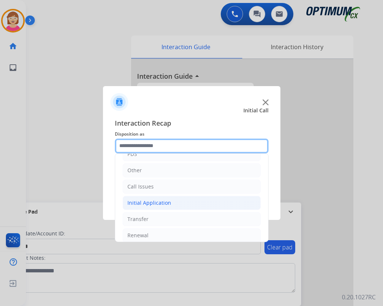
scroll to position [50, 0]
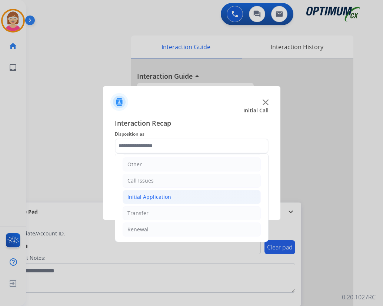
click at [138, 198] on div "Initial Application" at bounding box center [149, 197] width 44 height 7
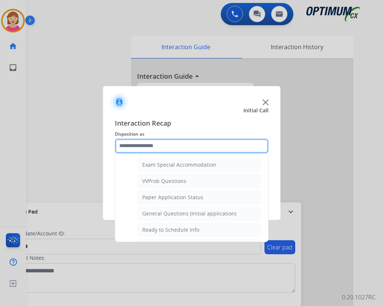
scroll to position [383, 0]
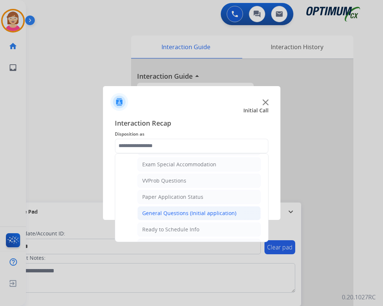
click at [165, 214] on div "General Questions (Initial application)" at bounding box center [189, 213] width 94 height 7
type input "**********"
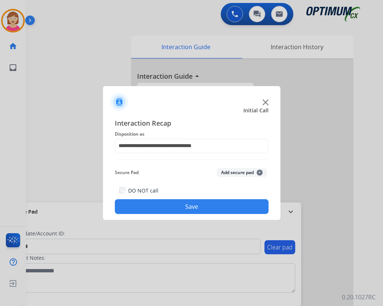
click at [260, 172] on span "+" at bounding box center [260, 173] width 6 height 6
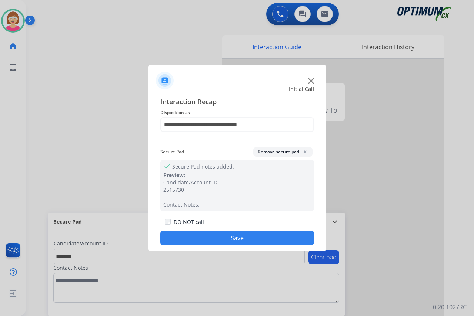
click at [204, 241] on button "Save" at bounding box center [237, 238] width 154 height 15
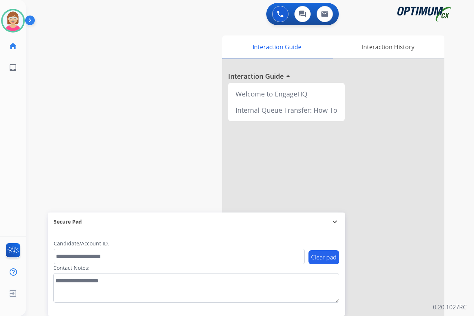
click at [16, 90] on div "Leanne Available Edit Avatar Agent: Leanne Routing Profile: OCX Training home H…" at bounding box center [13, 158] width 26 height 316
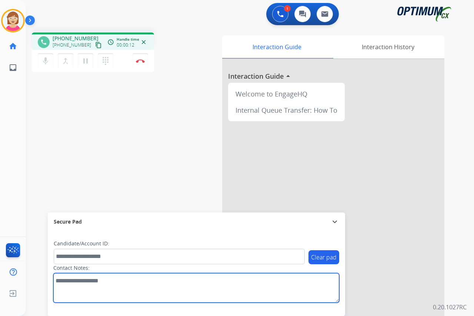
click at [55, 280] on textarea at bounding box center [196, 289] width 286 height 30
type textarea "********"
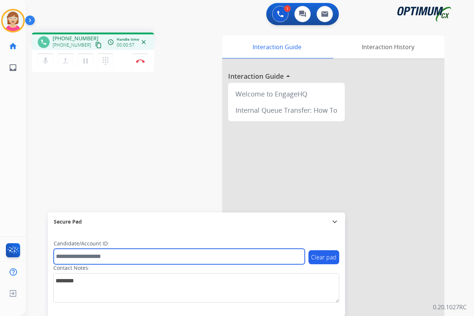
click at [74, 256] on input "text" at bounding box center [179, 257] width 251 height 16
type input "*******"
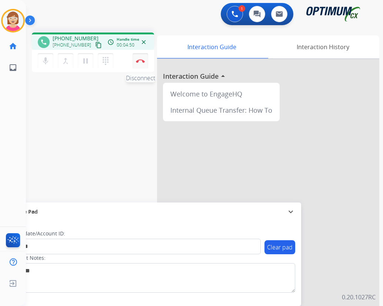
click at [140, 60] on img at bounding box center [140, 61] width 9 height 4
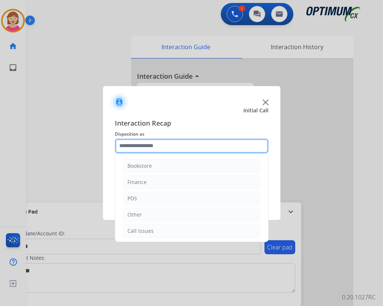
click at [124, 147] on input "text" at bounding box center [192, 146] width 154 height 15
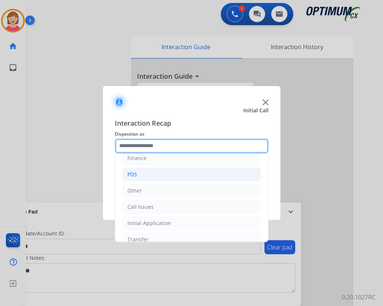
scroll to position [50, 0]
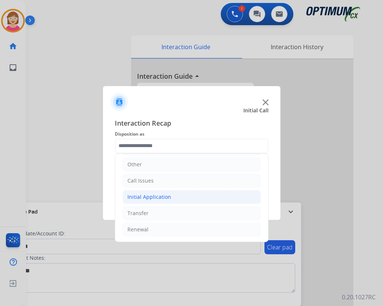
click at [144, 199] on div "Initial Application" at bounding box center [149, 197] width 44 height 7
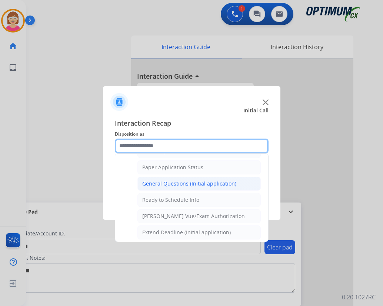
scroll to position [449, 0]
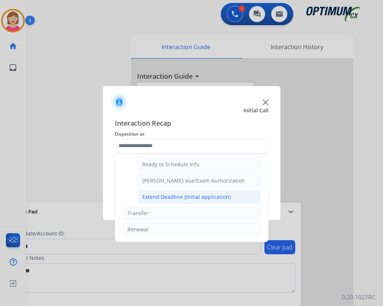
click at [173, 198] on div "Extend Deadline (Initial application)" at bounding box center [186, 197] width 88 height 7
type input "**********"
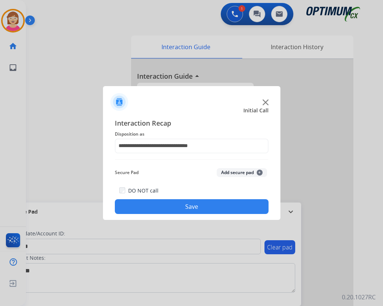
click at [259, 172] on span "+" at bounding box center [260, 173] width 6 height 6
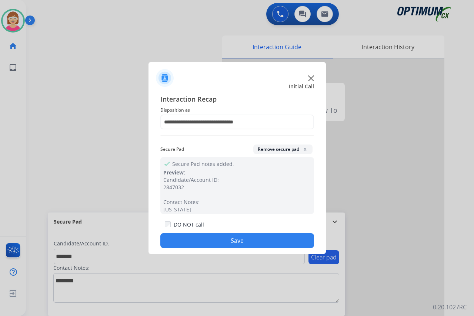
click at [215, 239] on button "Save" at bounding box center [237, 241] width 154 height 15
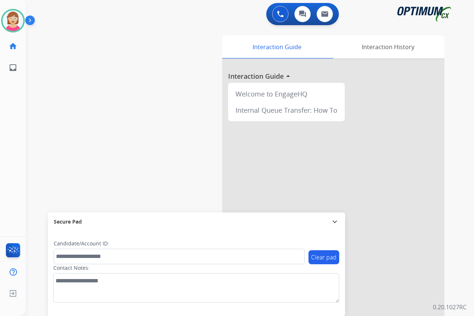
click at [9, 145] on div "Leanne Available Edit Avatar Agent: Leanne Routing Profile: OCX Training home H…" at bounding box center [13, 158] width 26 height 316
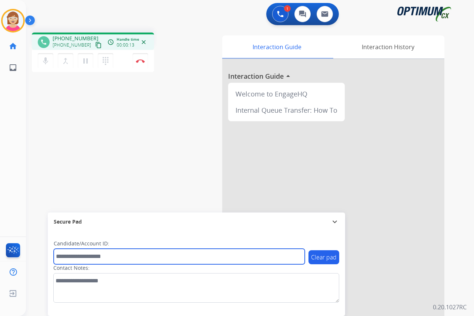
click at [68, 257] on input "text" at bounding box center [179, 257] width 251 height 16
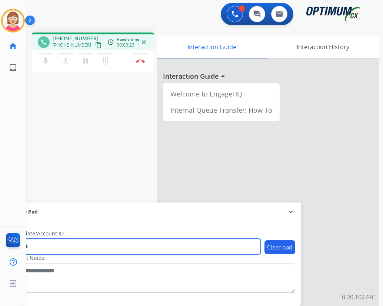
type input "*******"
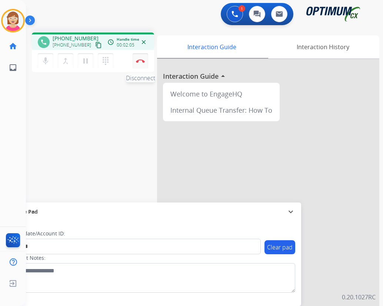
click at [140, 59] on img at bounding box center [140, 61] width 9 height 4
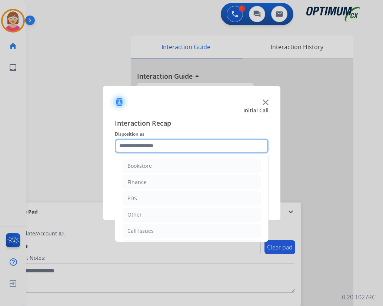
drag, startPoint x: 140, startPoint y: 148, endPoint x: 139, endPoint y: 154, distance: 5.7
click at [140, 148] on input "text" at bounding box center [192, 146] width 154 height 15
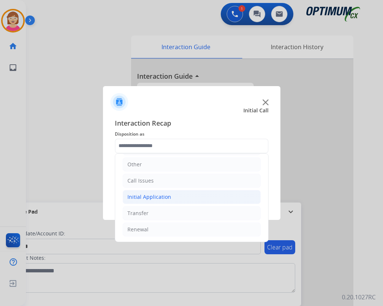
click at [152, 196] on div "Initial Application" at bounding box center [149, 197] width 44 height 7
click at [170, 212] on div "Credential Resend (Initial application)" at bounding box center [189, 213] width 94 height 7
type input "**********"
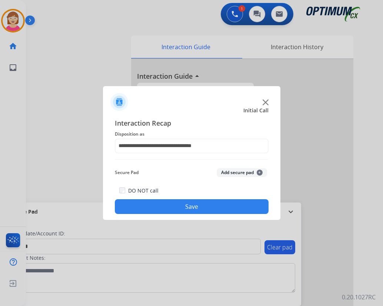
click at [260, 172] on span "+" at bounding box center [260, 173] width 6 height 6
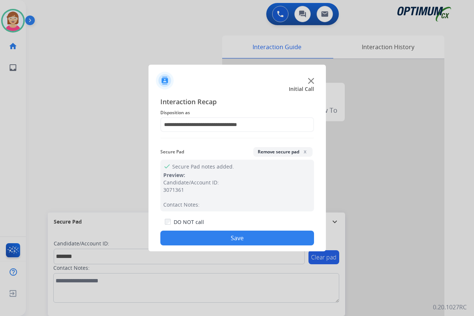
click at [198, 235] on button "Save" at bounding box center [237, 238] width 154 height 15
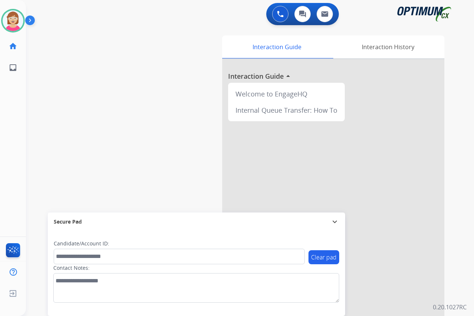
click at [13, 84] on div "Leanne Available Edit Avatar Agent: Leanne Routing Profile: OCX Training home H…" at bounding box center [13, 158] width 26 height 316
click at [8, 146] on div "Leanne Available Edit Avatar Agent: Leanne Routing Profile: OCX Training home H…" at bounding box center [13, 158] width 26 height 316
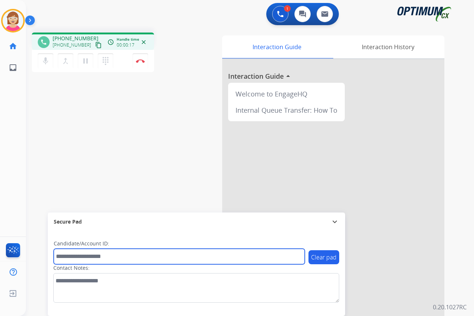
click at [68, 256] on input "text" at bounding box center [179, 257] width 251 height 16
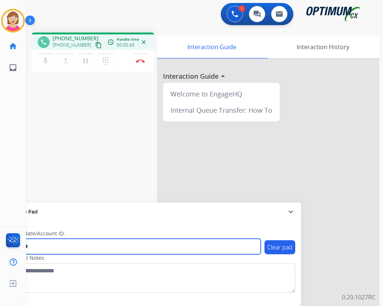
type input "*******"
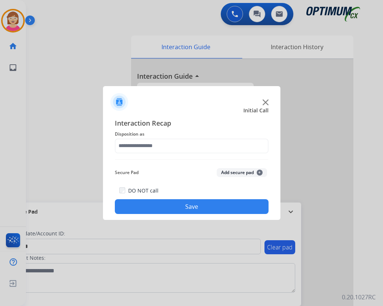
drag, startPoint x: 128, startPoint y: 282, endPoint x: 130, endPoint y: 278, distance: 4.8
click at [128, 282] on div at bounding box center [191, 153] width 383 height 306
click at [112, 287] on div at bounding box center [191, 153] width 383 height 306
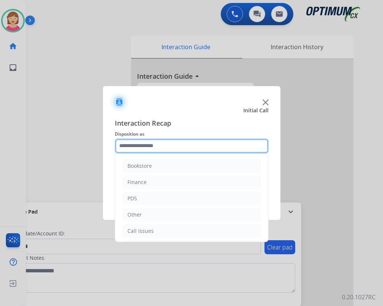
click at [125, 144] on input "text" at bounding box center [192, 146] width 154 height 15
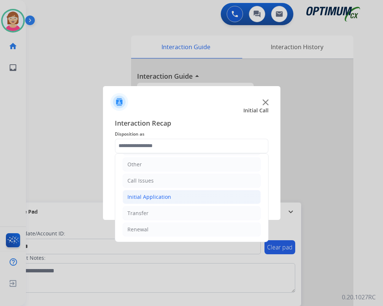
click at [159, 200] on div "Initial Application" at bounding box center [149, 197] width 44 height 7
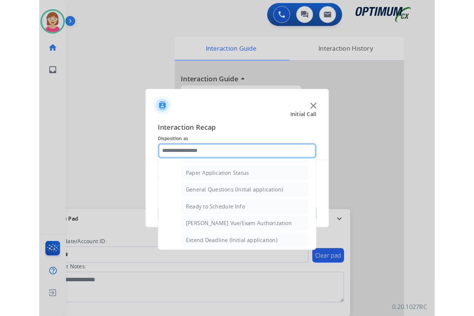
scroll to position [421, 0]
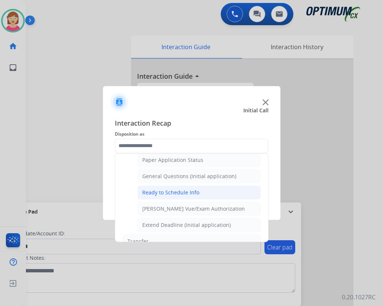
click at [158, 192] on div "Ready to Schedule Info" at bounding box center [170, 192] width 57 height 7
type input "**********"
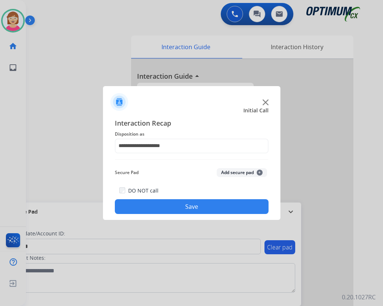
click at [260, 171] on span "+" at bounding box center [260, 173] width 6 height 6
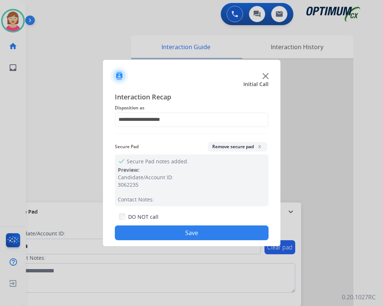
click at [148, 233] on button "Save" at bounding box center [192, 233] width 154 height 15
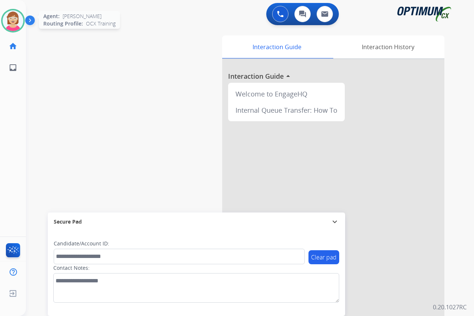
click at [9, 21] on img at bounding box center [13, 20] width 21 height 21
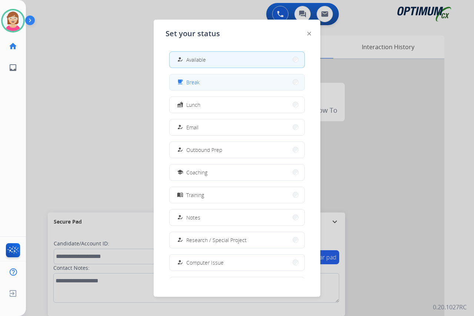
click at [210, 82] on button "free_breakfast Break" at bounding box center [237, 82] width 135 height 16
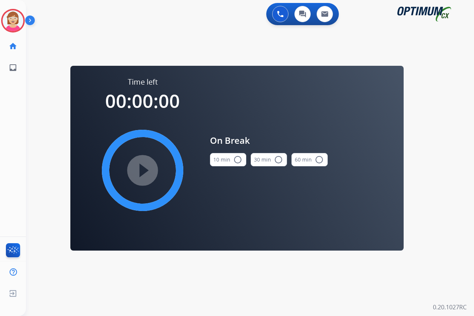
click at [241, 158] on mat-icon "radio_button_unchecked" at bounding box center [237, 159] width 9 height 9
click at [141, 169] on mat-icon "play_circle_filled" at bounding box center [142, 170] width 9 height 9
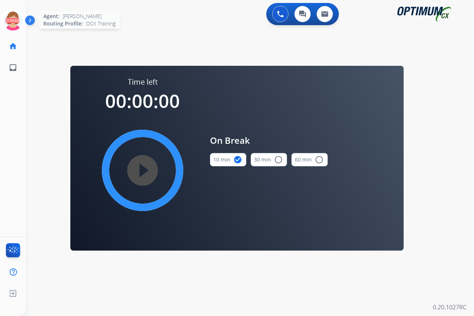
click at [9, 16] on icon at bounding box center [13, 21] width 24 height 24
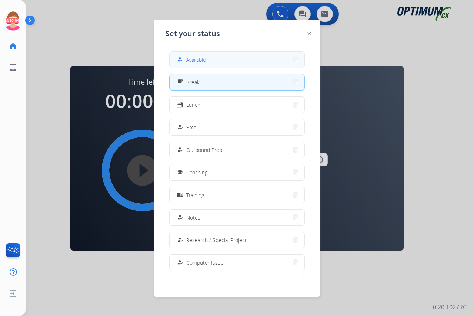
click at [195, 61] on span "Available" at bounding box center [196, 60] width 20 height 8
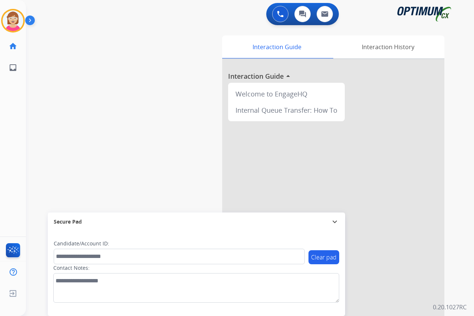
click at [17, 105] on div "Leanne Available Edit Avatar Agent: Leanne Routing Profile: OCX Training home H…" at bounding box center [13, 158] width 26 height 316
click at [7, 103] on div "Leanne Available Edit Avatar Agent: Leanne Routing Profile: OCX Training home H…" at bounding box center [13, 158] width 26 height 316
click at [11, 129] on div "Leanne Available Edit Avatar Agent: Leanne Routing Profile: OCX Training home H…" at bounding box center [13, 158] width 26 height 316
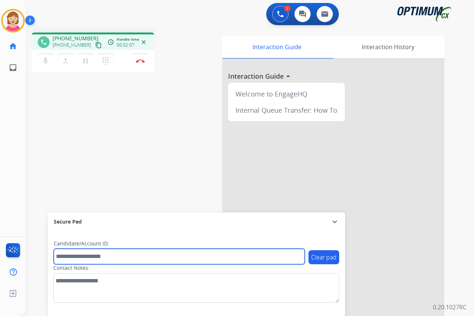
click at [67, 255] on input "text" at bounding box center [179, 257] width 251 height 16
type input "*******"
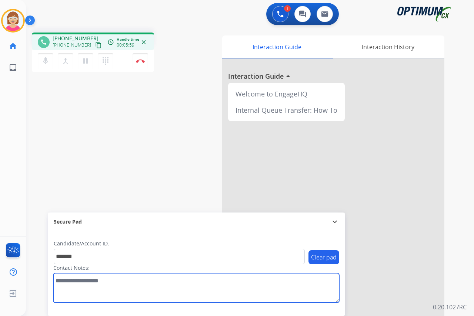
click at [62, 285] on textarea at bounding box center [196, 289] width 286 height 30
click at [103, 280] on textarea at bounding box center [196, 289] width 286 height 30
click at [101, 282] on textarea at bounding box center [196, 289] width 286 height 30
click at [56, 281] on textarea at bounding box center [196, 289] width 286 height 30
click at [73, 282] on textarea at bounding box center [196, 289] width 286 height 30
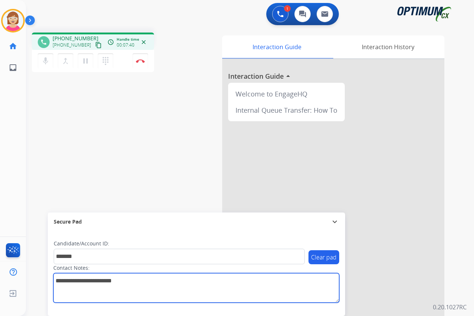
click at [96, 281] on textarea at bounding box center [196, 289] width 286 height 30
type textarea "**********"
drag, startPoint x: 167, startPoint y: 282, endPoint x: 54, endPoint y: 276, distance: 112.3
click at [54, 276] on textarea at bounding box center [196, 289] width 286 height 30
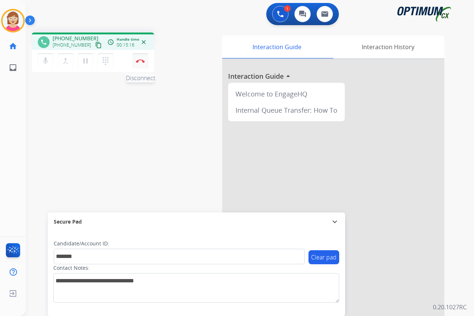
click at [139, 58] on button "Disconnect" at bounding box center [141, 61] width 16 height 16
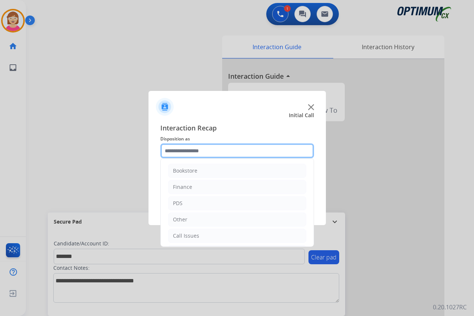
drag, startPoint x: 174, startPoint y: 150, endPoint x: 206, endPoint y: 179, distance: 43.0
click at [175, 150] on input "text" at bounding box center [237, 151] width 154 height 15
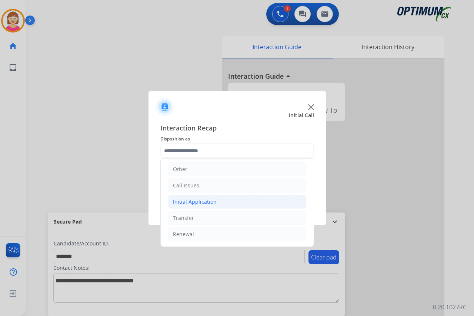
click at [191, 203] on div "Initial Application" at bounding box center [195, 201] width 44 height 7
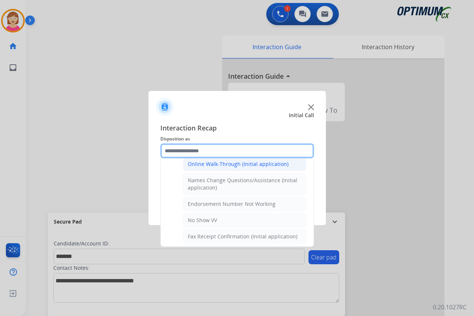
scroll to position [153, 0]
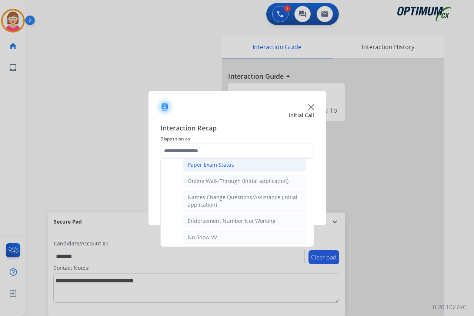
click at [207, 165] on div "Paper Exam Status" at bounding box center [211, 164] width 46 height 7
type input "**********"
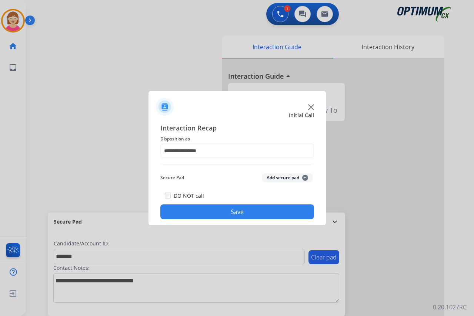
click at [304, 178] on span "+" at bounding box center [305, 178] width 6 height 6
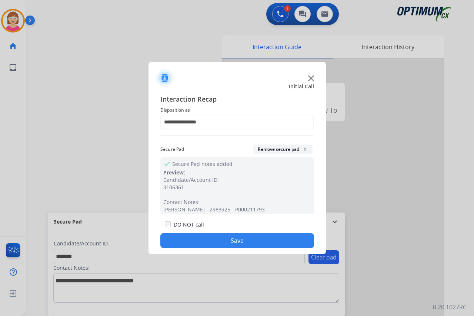
drag, startPoint x: 304, startPoint y: 178, endPoint x: 185, endPoint y: 238, distance: 133.3
click at [185, 238] on button "Save" at bounding box center [237, 241] width 154 height 15
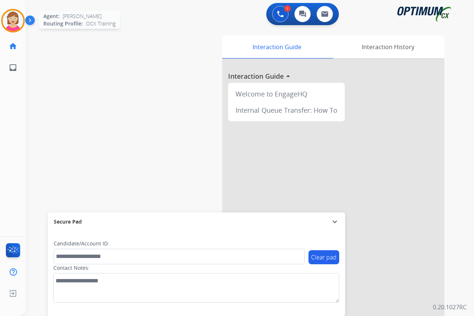
click at [14, 19] on img at bounding box center [13, 20] width 21 height 21
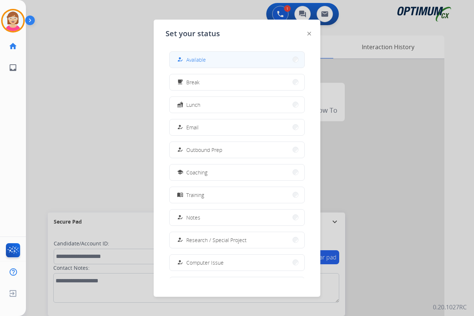
click at [195, 62] on span "Available" at bounding box center [196, 60] width 20 height 8
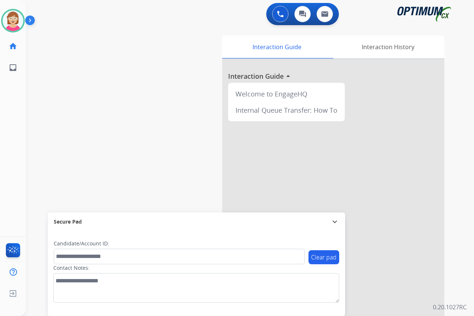
click at [19, 121] on div "Leanne Available Edit Avatar Agent: Leanne Routing Profile: OCX Training home H…" at bounding box center [13, 158] width 26 height 316
click at [20, 113] on div "Leanne Available Edit Avatar Agent: Leanne Routing Profile: OCX Training home H…" at bounding box center [13, 158] width 26 height 316
click at [12, 19] on img at bounding box center [13, 20] width 21 height 21
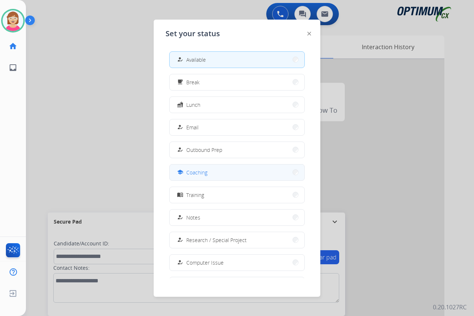
scroll to position [70, 0]
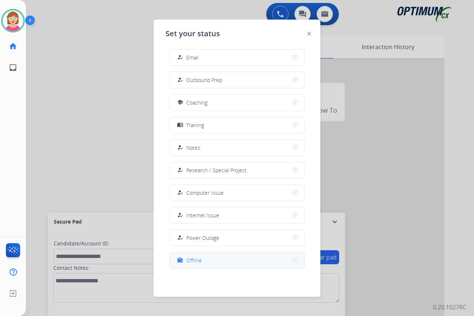
click at [197, 260] on span "Offline" at bounding box center [194, 261] width 16 height 8
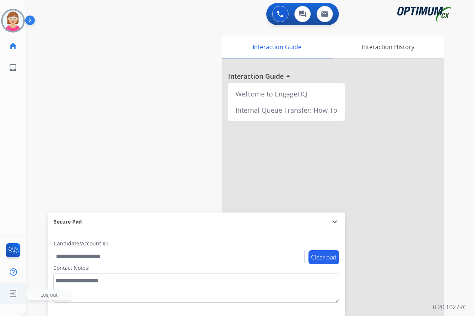
click at [13, 294] on img at bounding box center [12, 294] width 13 height 14
click at [47, 297] on span "Log out" at bounding box center [48, 295] width 17 height 7
